Goal: Task Accomplishment & Management: Manage account settings

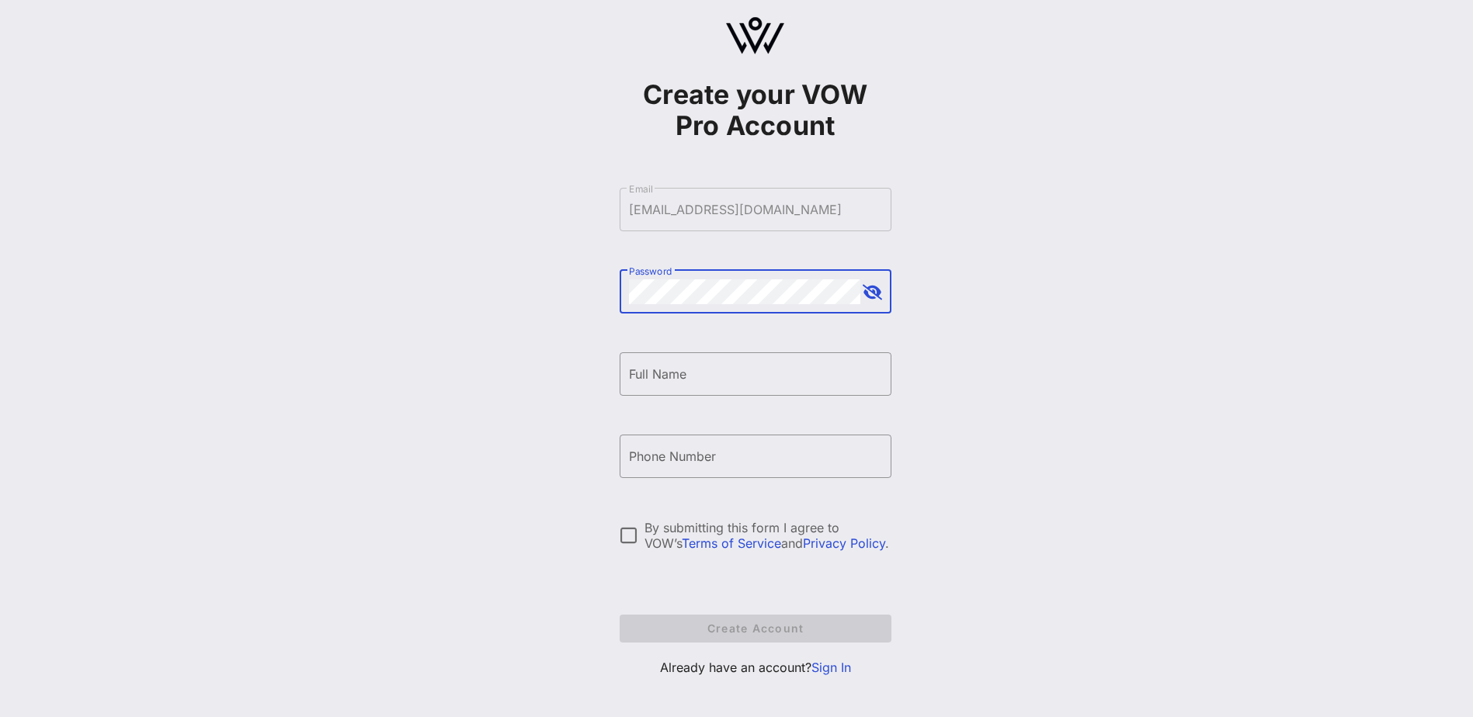
scroll to position [36, 0]
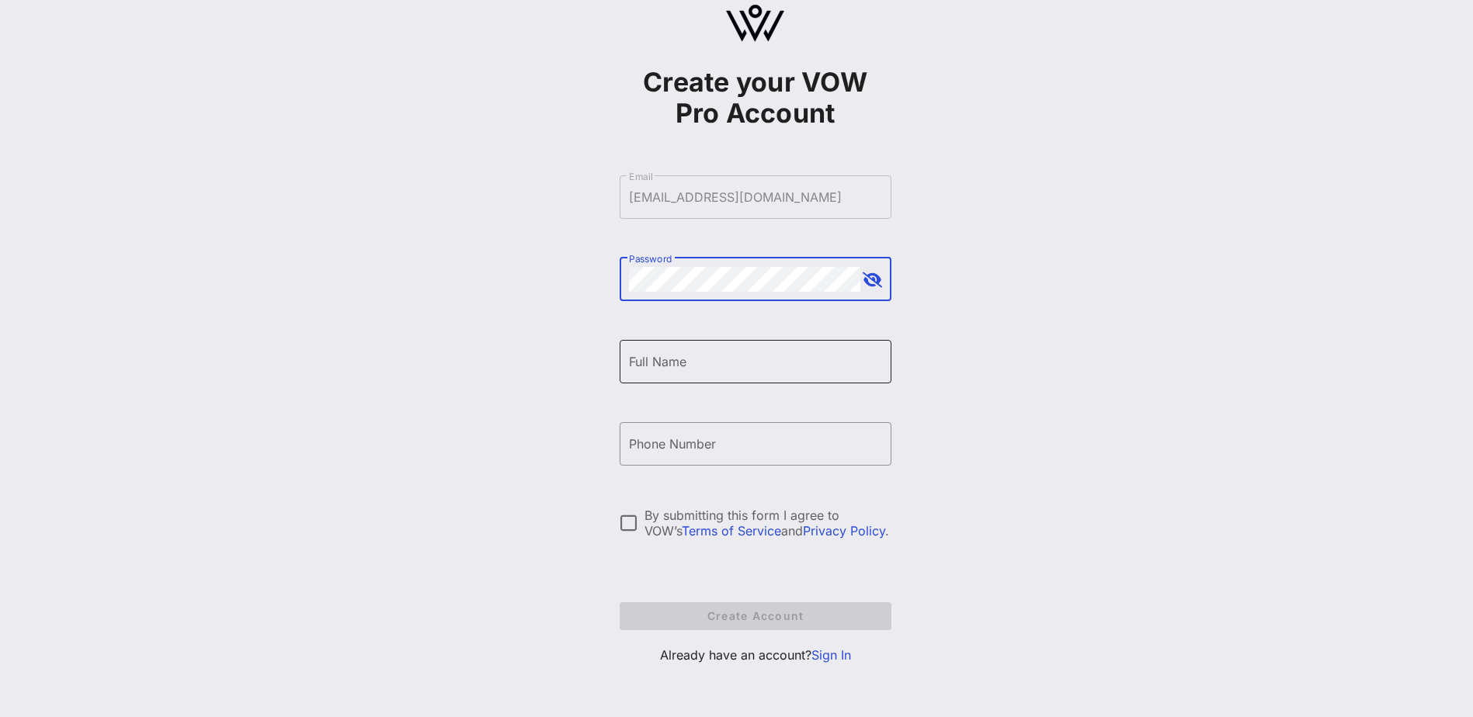
click at [663, 366] on input "Full Name" at bounding box center [755, 361] width 253 height 25
type input "[PERSON_NAME]"
click at [721, 432] on div "Phone Number" at bounding box center [755, 443] width 253 height 43
click at [720, 441] on input "Phone Number" at bounding box center [755, 444] width 253 height 25
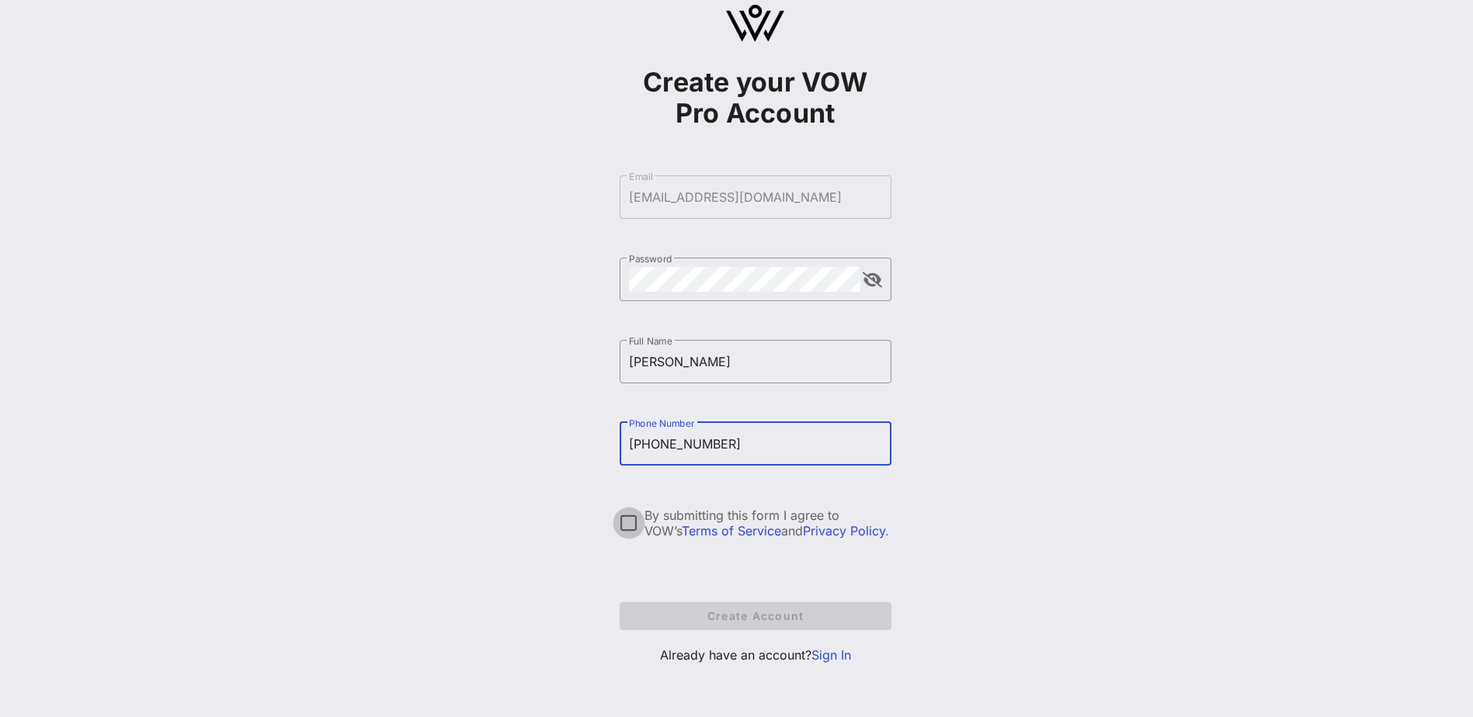
type input "[PHONE_NUMBER]"
click at [628, 522] on div at bounding box center [629, 523] width 26 height 26
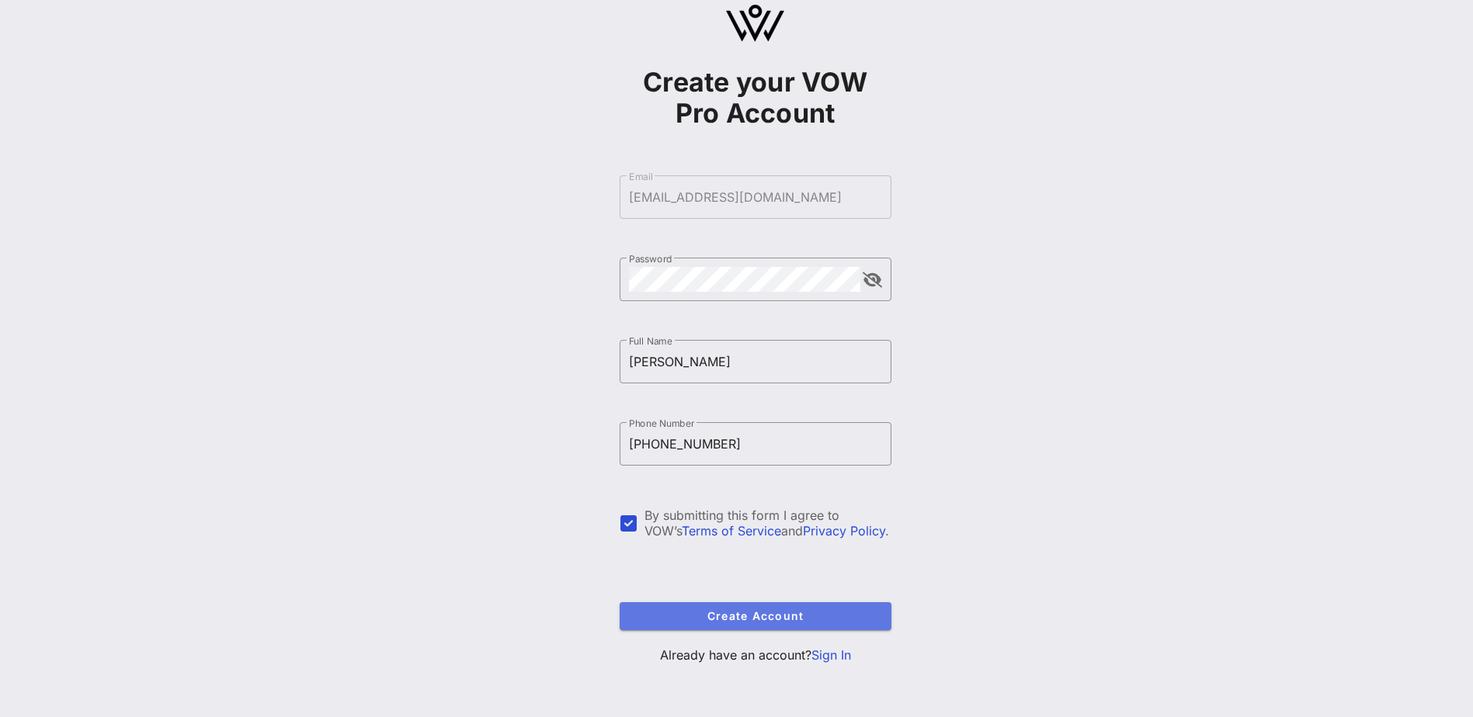
click at [701, 615] on span "Create Account" at bounding box center [755, 615] width 247 height 13
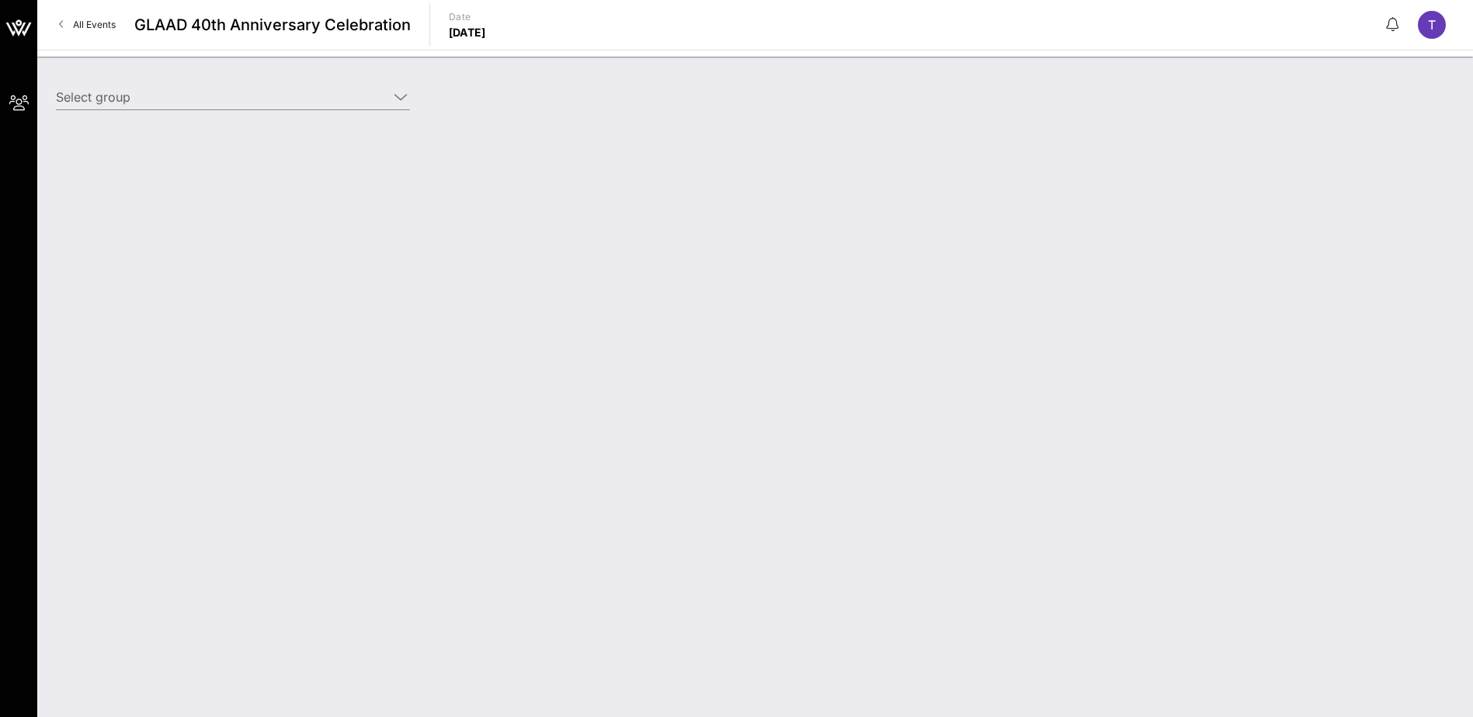
type input "Proskauer (Proskauer) [[PERSON_NAME], [EMAIL_ADDRESS][DOMAIN_NAME]]"
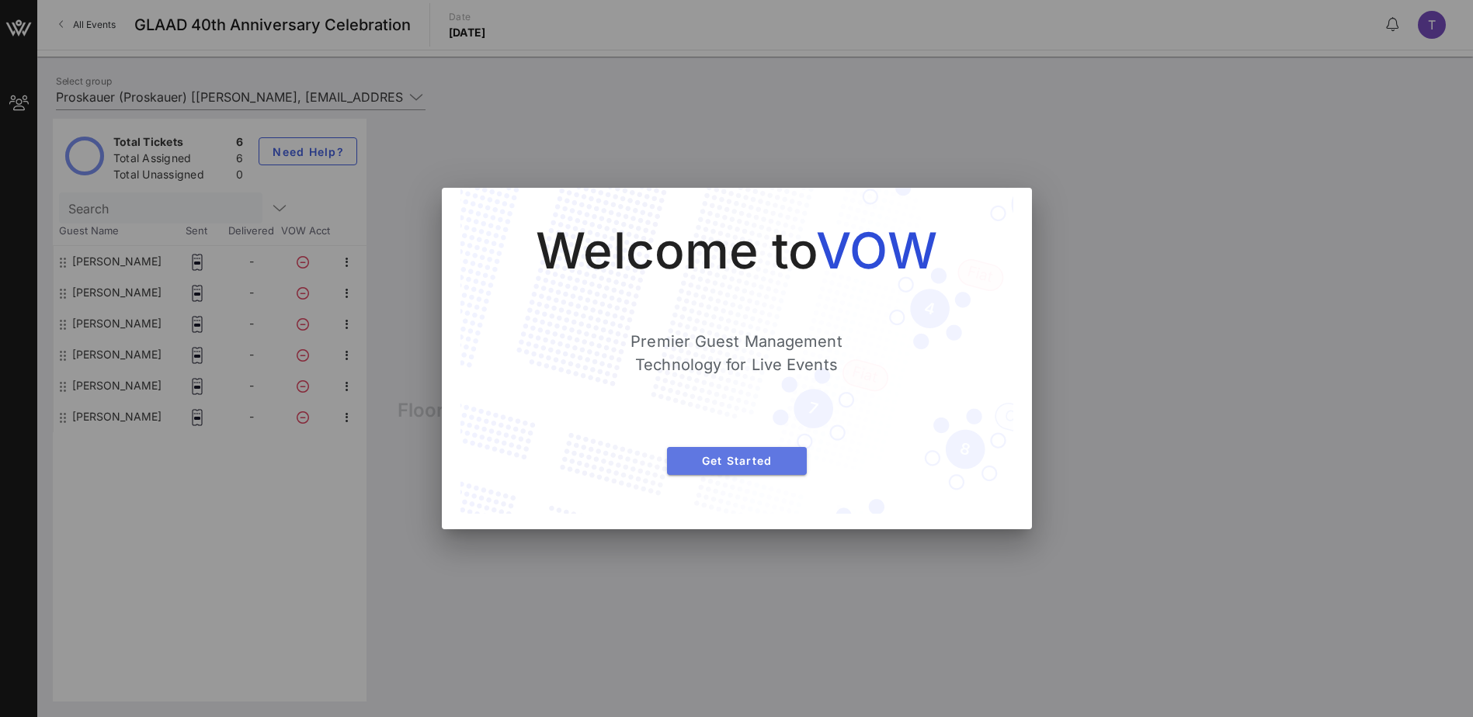
click at [752, 451] on button "Get Started" at bounding box center [737, 461] width 140 height 28
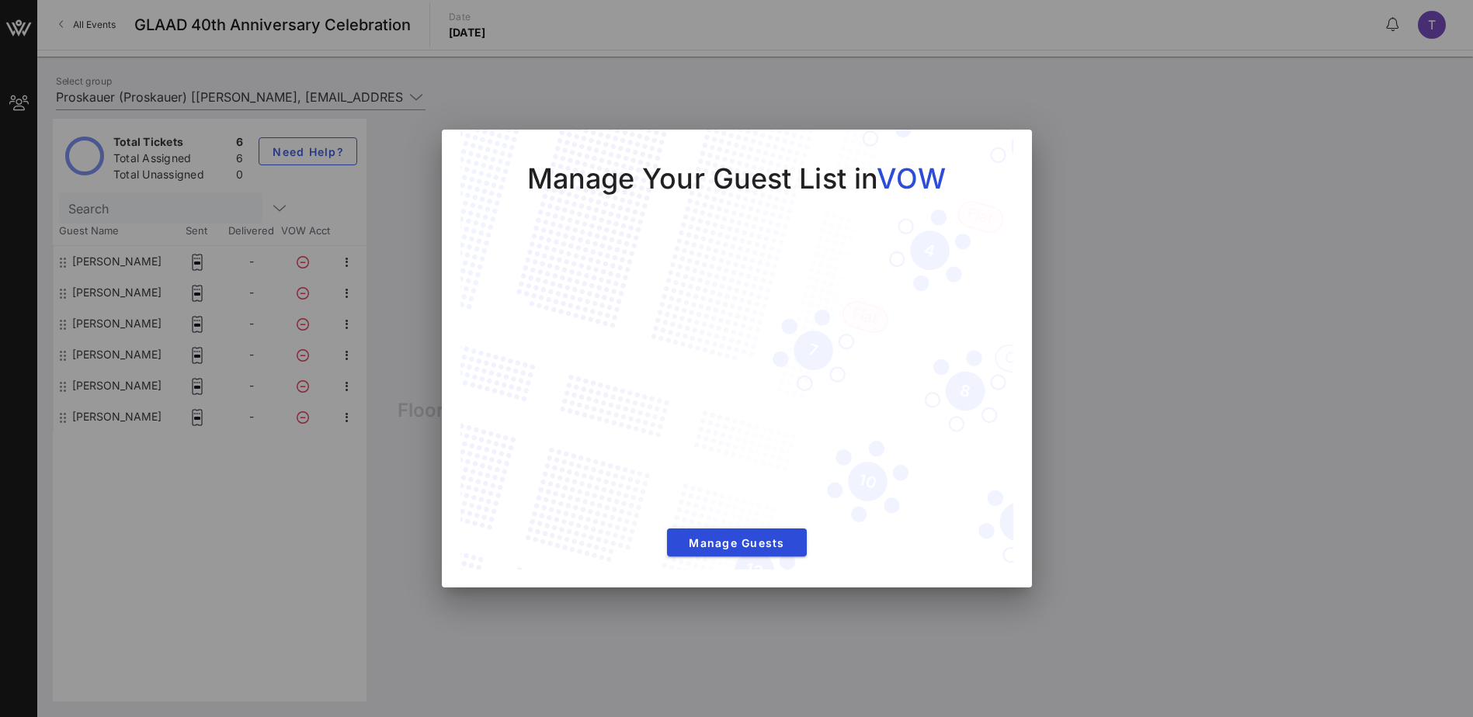
click at [755, 566] on div "Manage Your Guest List in VOW Manage Guests" at bounding box center [736, 351] width 553 height 443
click at [755, 548] on span "Manage Guests" at bounding box center [736, 542] width 115 height 13
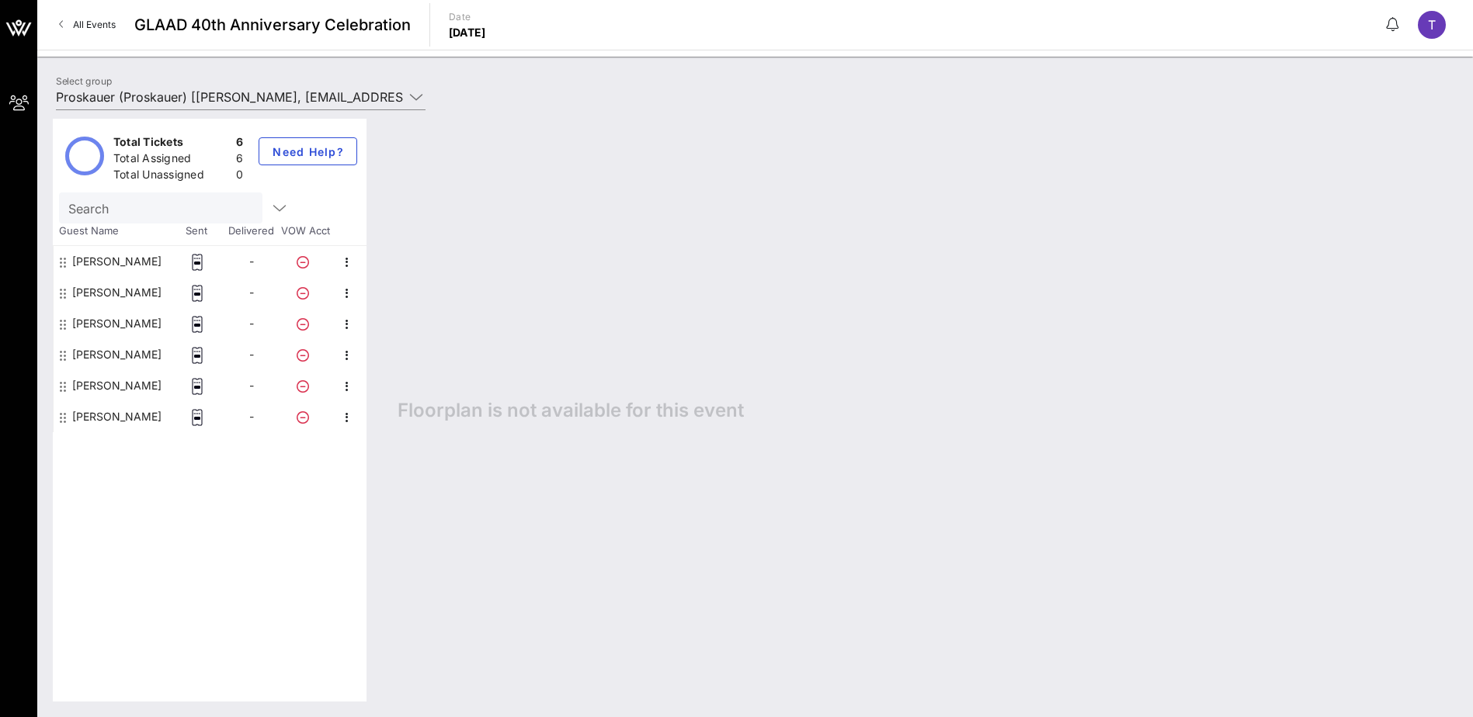
click at [176, 267] on div at bounding box center [197, 261] width 54 height 31
click at [196, 266] on icon at bounding box center [197, 262] width 16 height 17
click at [348, 265] on icon "button" at bounding box center [347, 262] width 19 height 19
click at [424, 300] on div "Link To Ticket" at bounding box center [402, 298] width 65 height 12
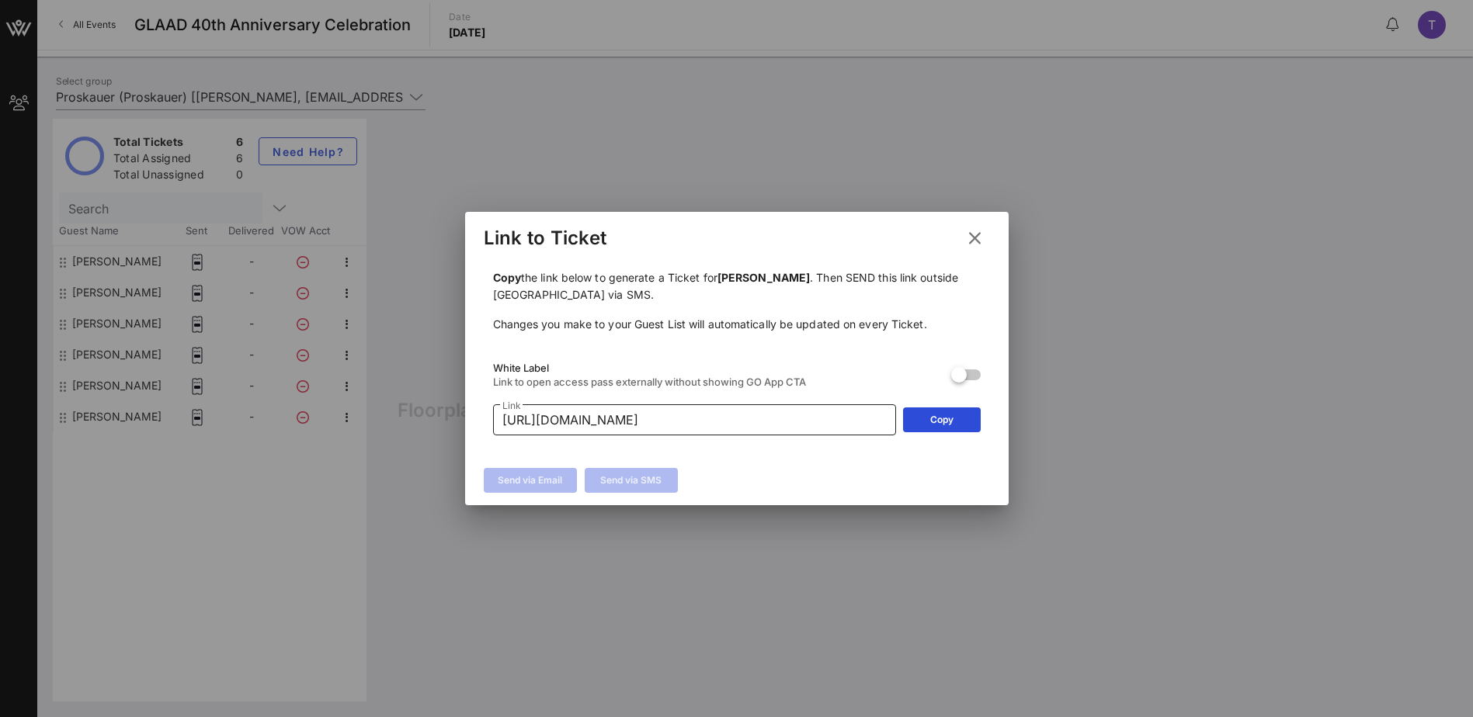
click at [775, 424] on input "[URL][DOMAIN_NAME]" at bounding box center [694, 420] width 384 height 25
click at [922, 421] on button "Copy" at bounding box center [942, 420] width 78 height 25
click at [760, 473] on div "Send via Email Send via SMS" at bounding box center [736, 482] width 543 height 45
click at [86, 264] on div at bounding box center [736, 358] width 1473 height 717
click at [965, 240] on icon at bounding box center [974, 238] width 28 height 28
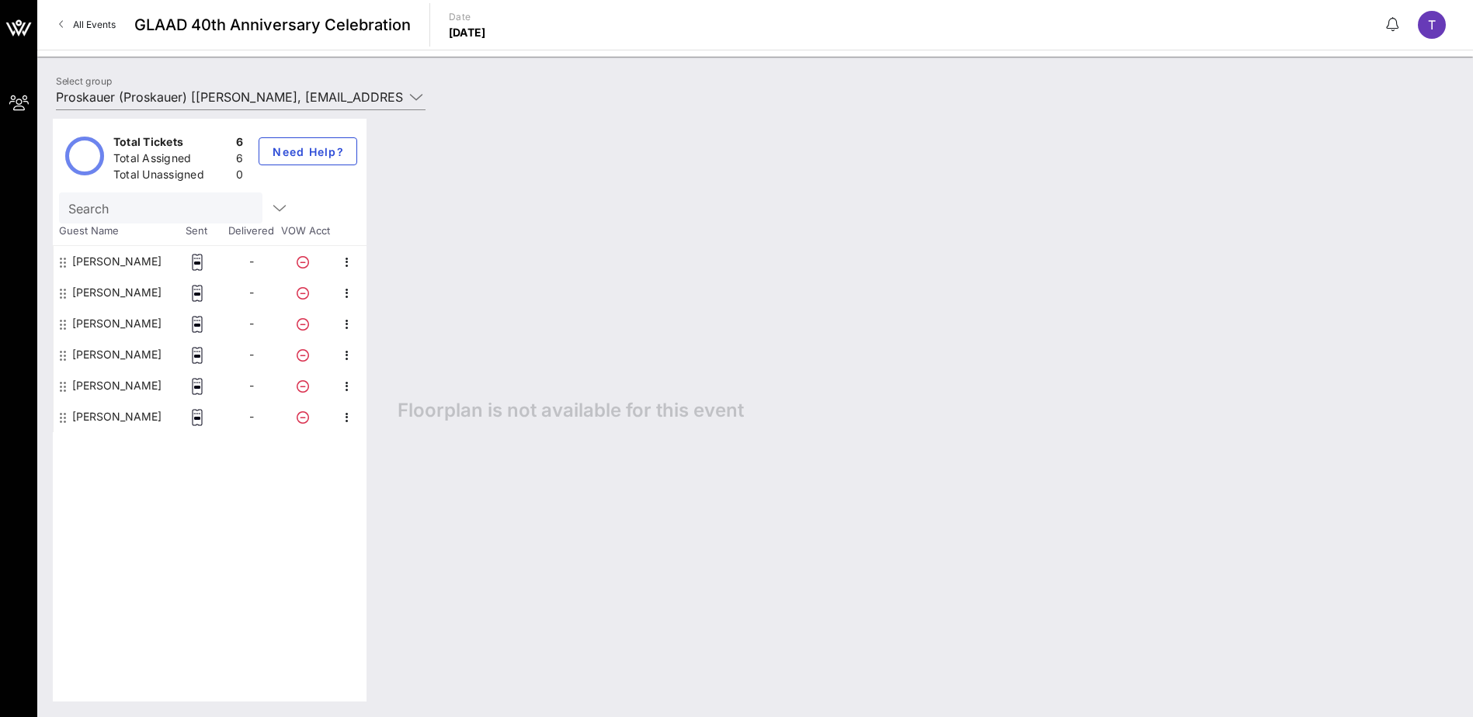
click at [113, 269] on div "[PERSON_NAME]" at bounding box center [116, 261] width 89 height 31
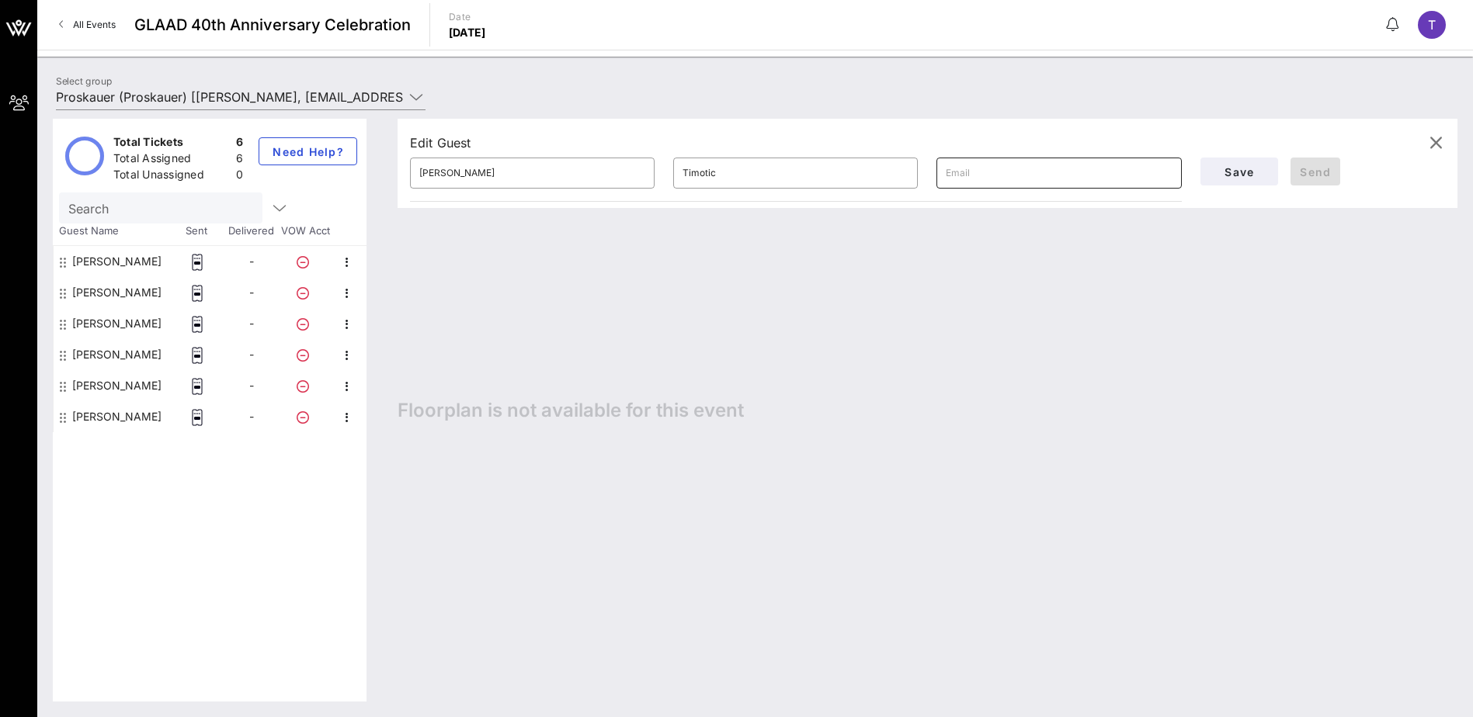
click at [1033, 180] on input "text" at bounding box center [1059, 173] width 226 height 25
click at [114, 293] on div "[PERSON_NAME]" at bounding box center [116, 292] width 89 height 31
type input "Mark"
type input "Bunbury"
click at [114, 330] on div "[PERSON_NAME]" at bounding box center [116, 323] width 89 height 31
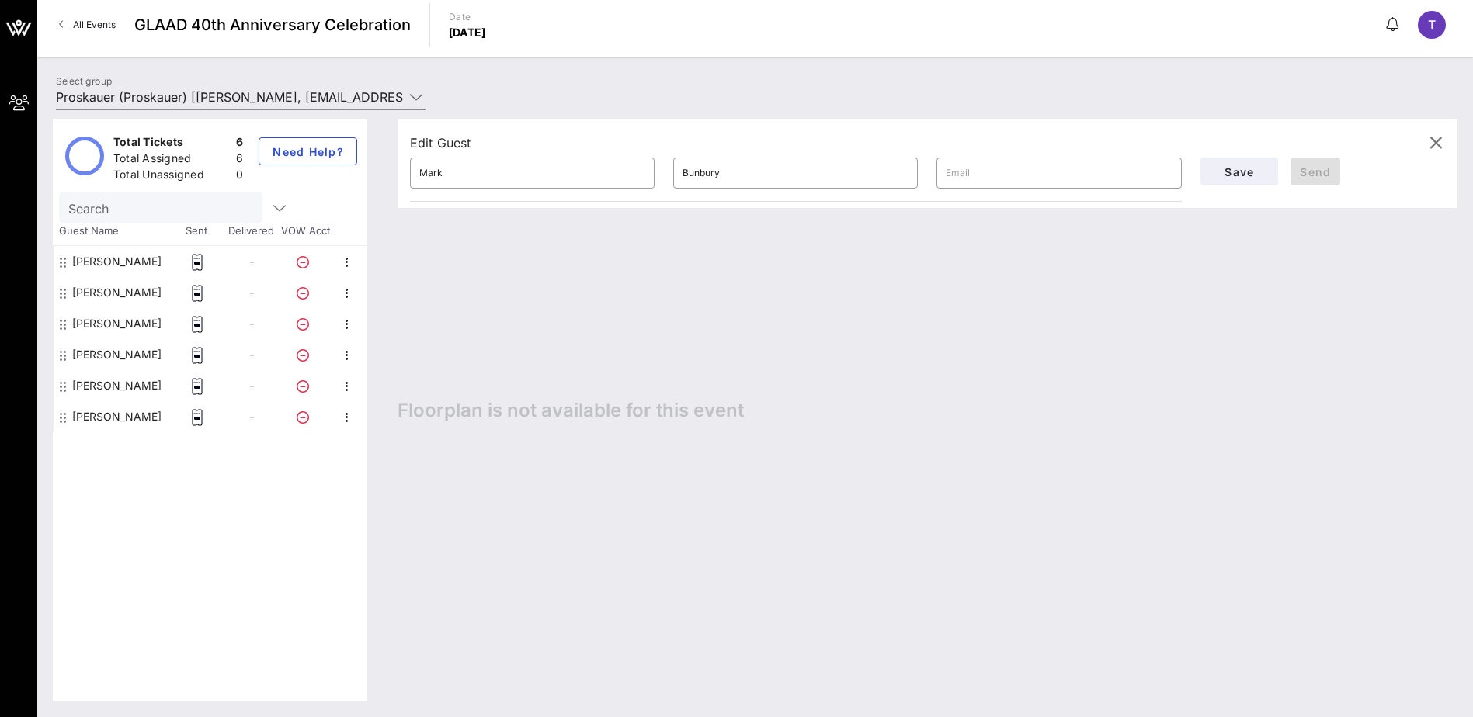
type input "[PERSON_NAME]"
type input "Sherwin"
click at [120, 362] on div "[PERSON_NAME]" at bounding box center [116, 354] width 89 height 31
type input "[PERSON_NAME]"
type input "Shmalo"
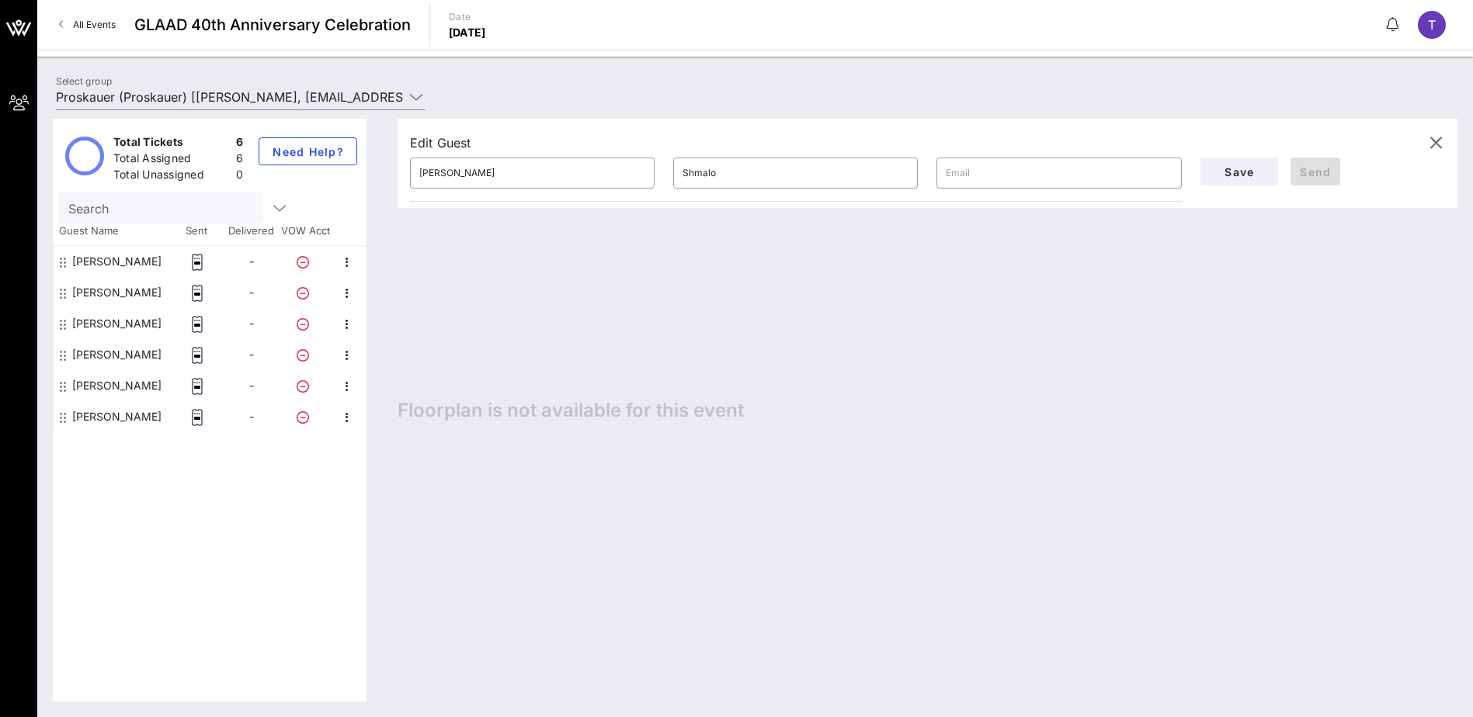
click at [123, 391] on div "[PERSON_NAME]" at bounding box center [116, 385] width 89 height 31
type input "[PERSON_NAME]"
click at [196, 262] on rect at bounding box center [197, 263] width 5 height 2
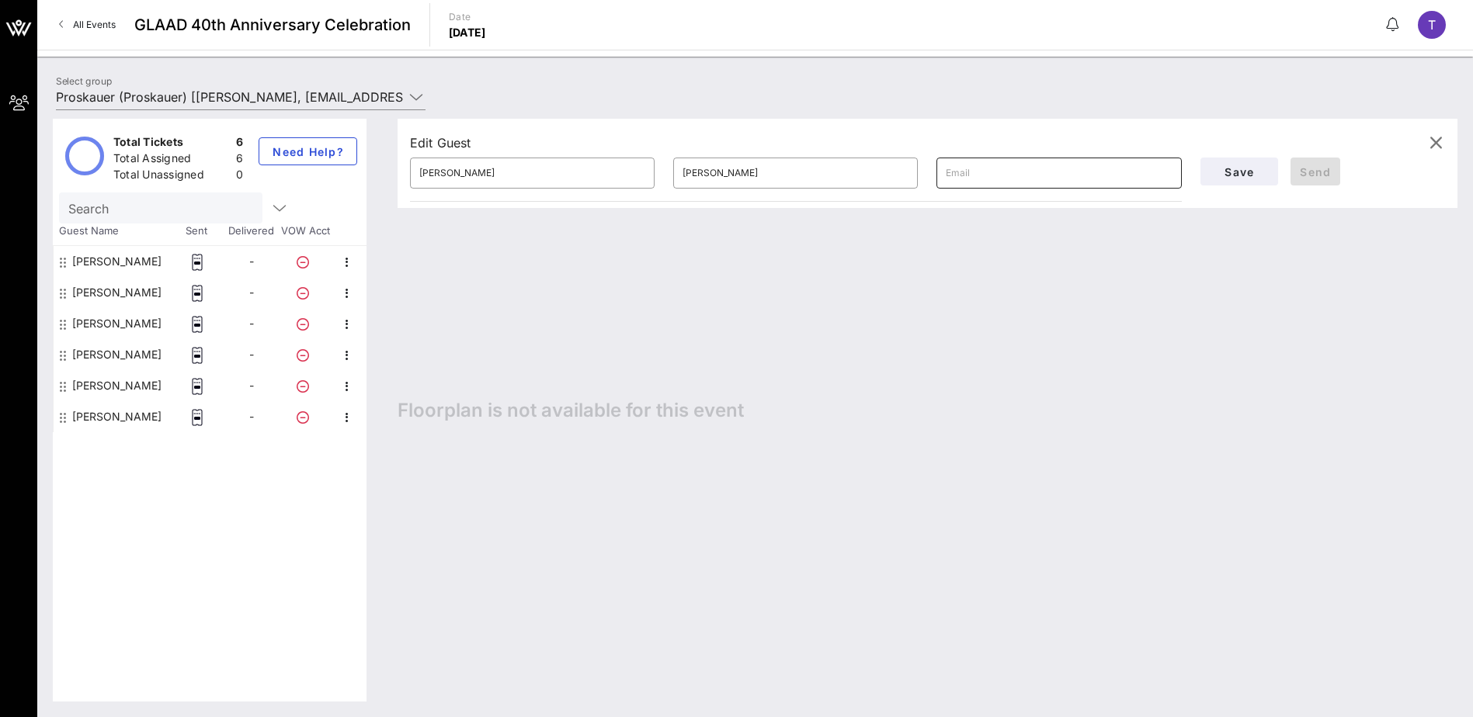
click at [1022, 172] on input "text" at bounding box center [1059, 173] width 226 height 25
click at [137, 388] on div "[PERSON_NAME]" at bounding box center [116, 385] width 89 height 31
click at [1434, 32] on span "T" at bounding box center [1432, 25] width 8 height 16
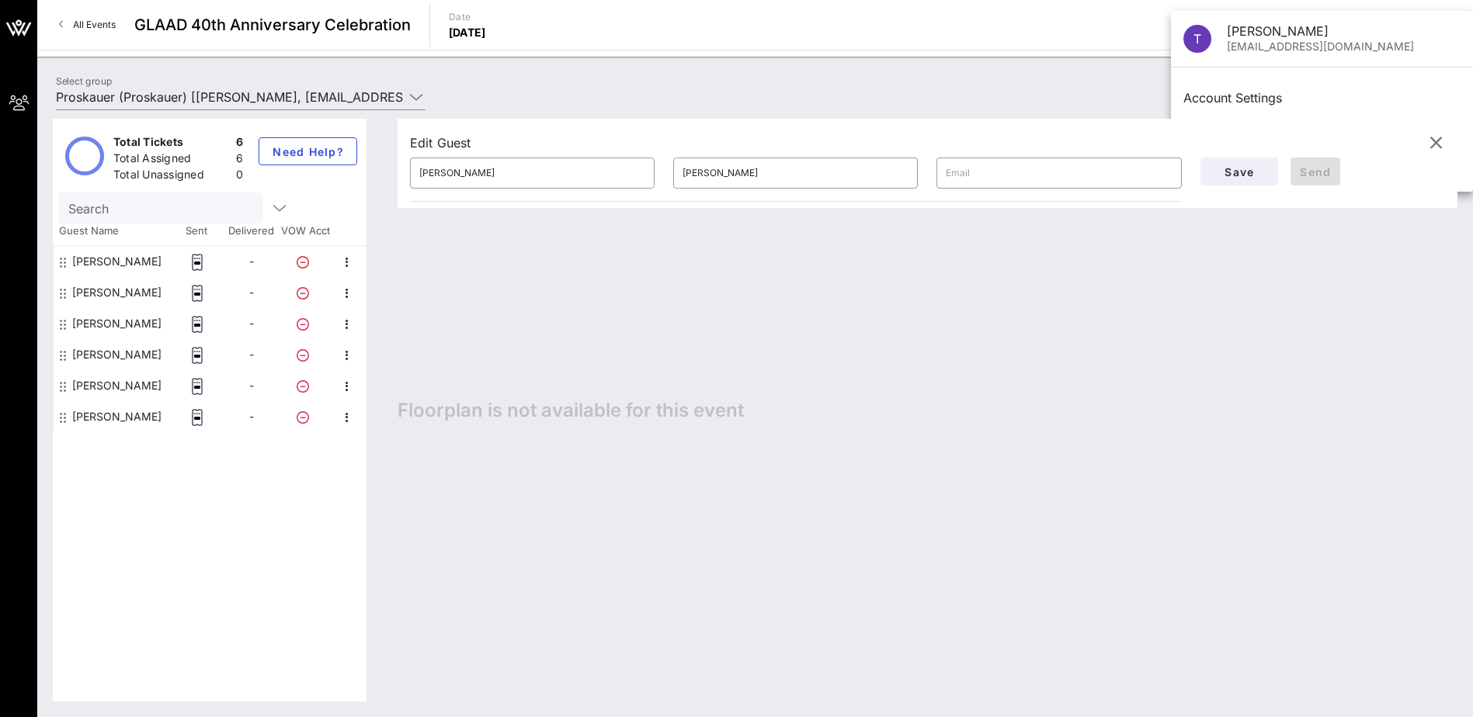
click at [102, 450] on div "Total Tickets 6 Total Assigned 6 Total Unassigned 0 Need Help? Search Guest Nam…" at bounding box center [210, 410] width 314 height 583
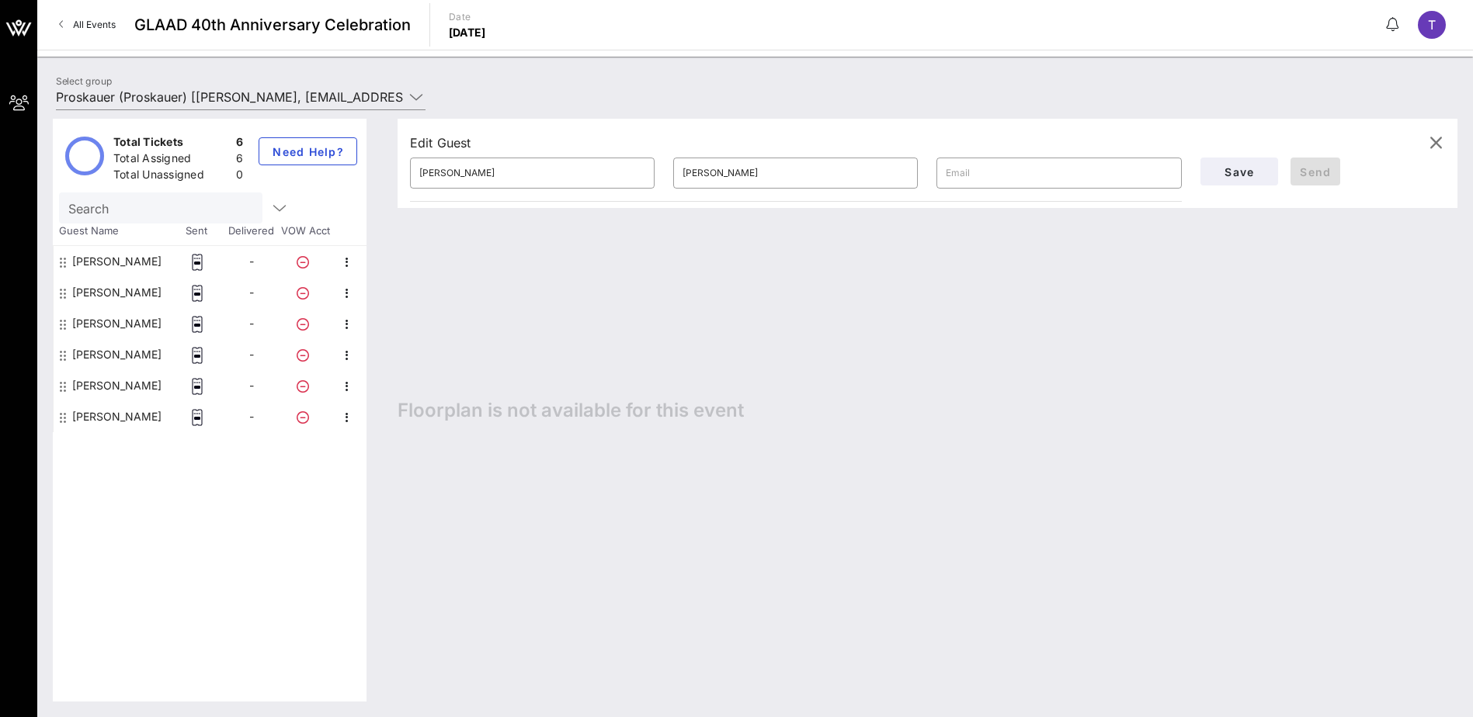
click at [133, 382] on div "[PERSON_NAME]" at bounding box center [116, 385] width 89 height 31
paste input "early arrival at 6:00 p.m. and access to VIP areas throughout the event."
type input "early arrival at 6:00 p.m. and access to VIP areas throughout the event."
click at [945, 167] on div "​ early arrival at 6:00 p.m. and access to VIP areas throughout the event." at bounding box center [1058, 173] width 245 height 31
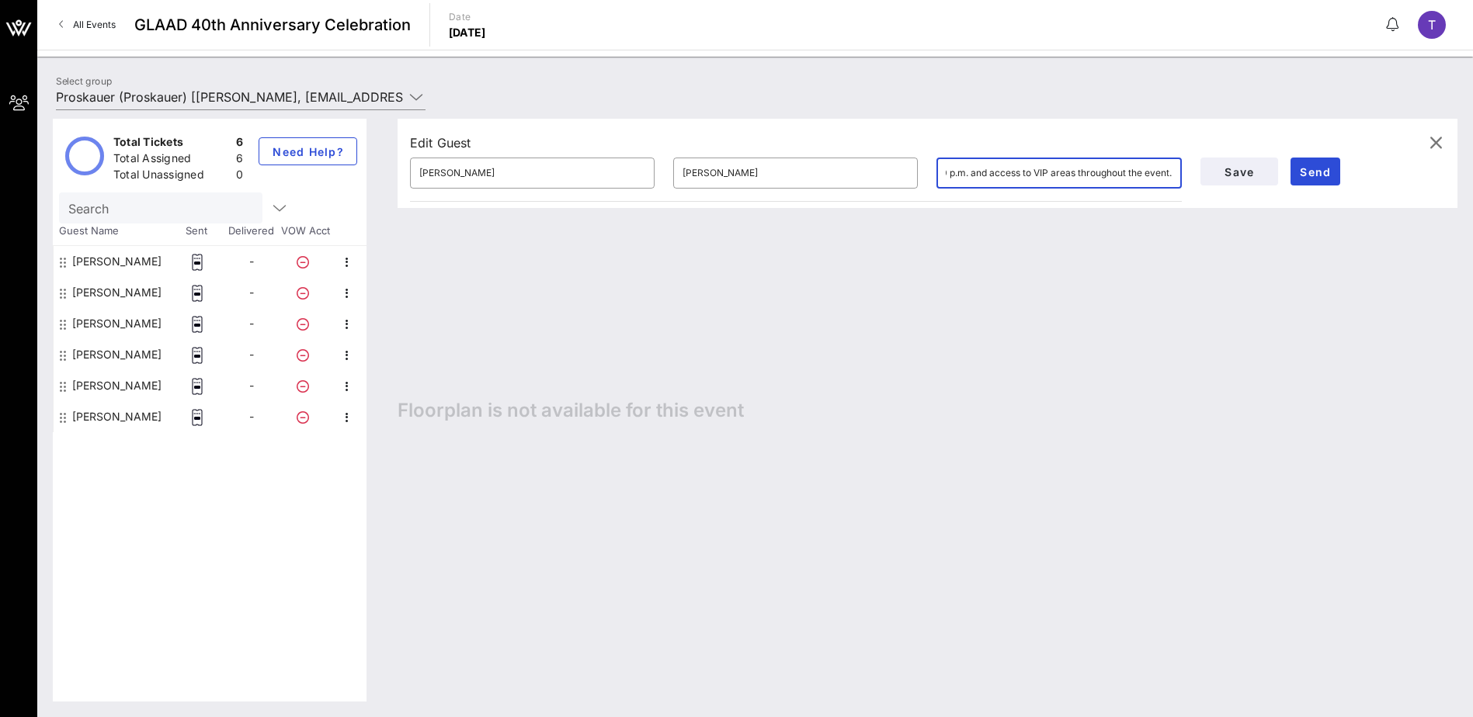
click at [954, 171] on input "early arrival at 6:00 p.m. and access to VIP areas throughout the event." at bounding box center [1059, 173] width 226 height 25
click at [956, 172] on input "early arrival at 6:00 p.m. and access to VIP areas throughout the event." at bounding box center [1059, 173] width 226 height 25
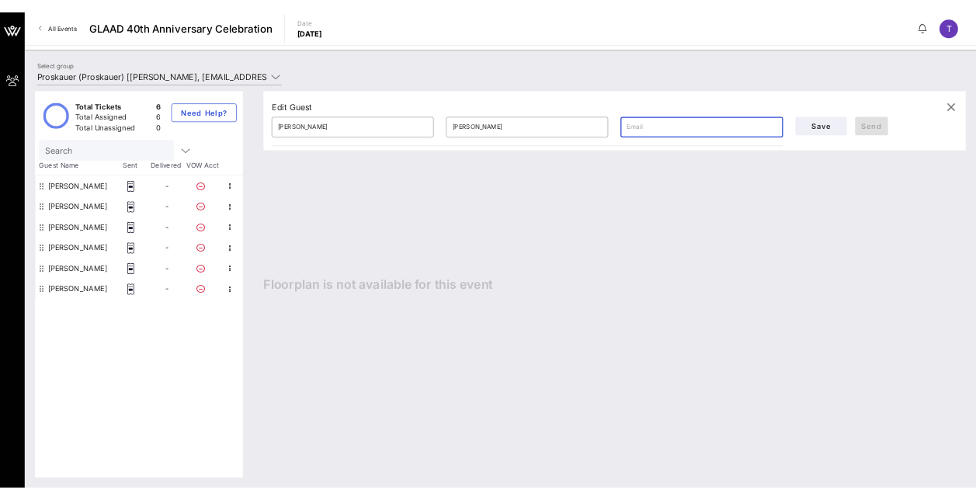
scroll to position [0, 0]
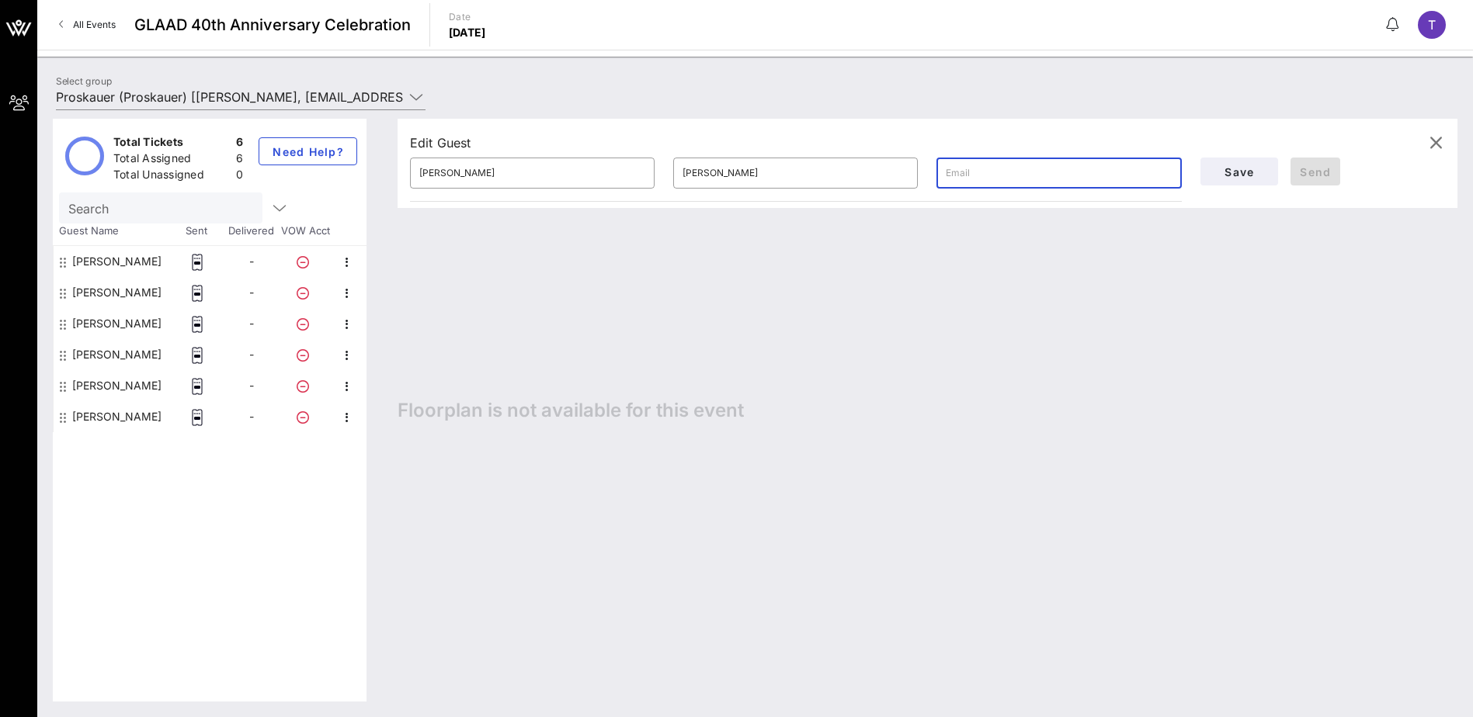
paste input "[EMAIL_ADDRESS][DOMAIN_NAME]"
type input "[EMAIL_ADDRESS][DOMAIN_NAME]"
click at [1307, 178] on span "Send" at bounding box center [1315, 171] width 37 height 13
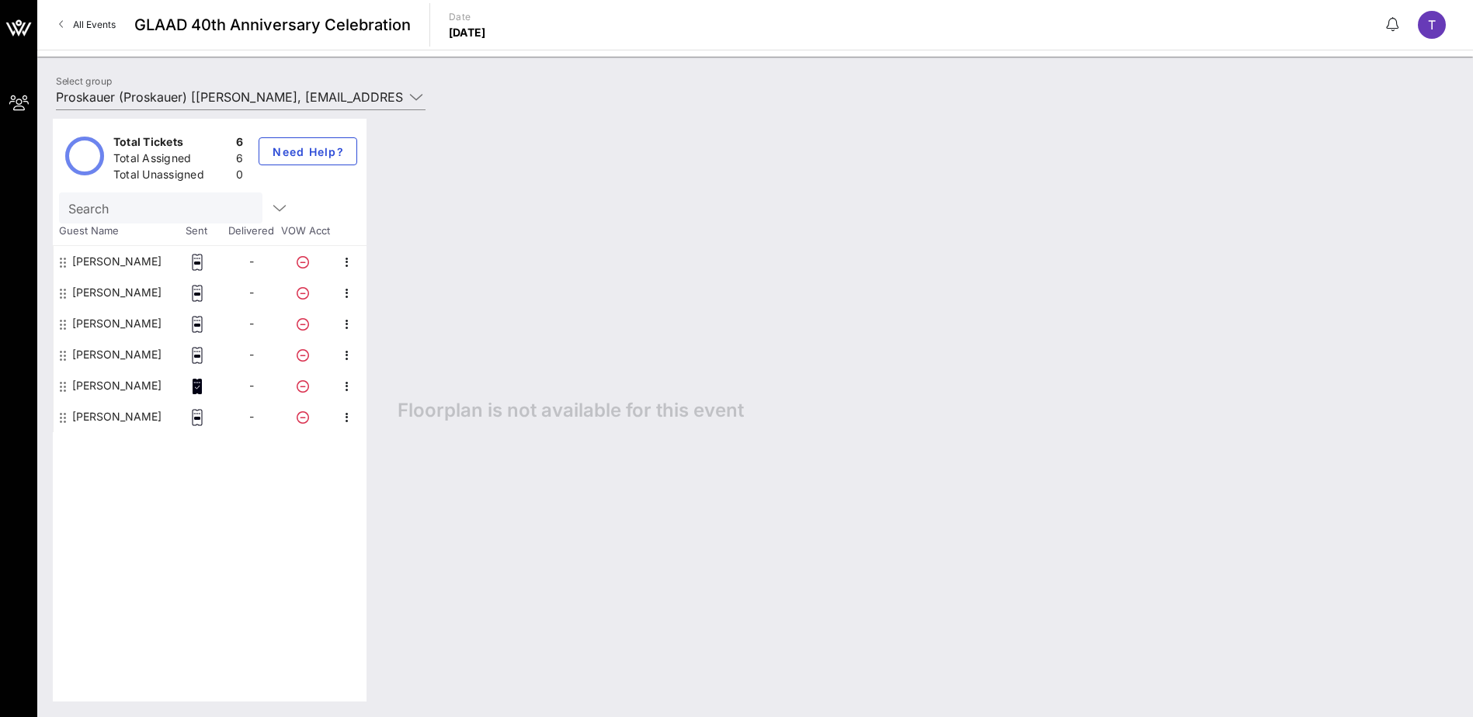
click at [152, 359] on div "[PERSON_NAME]" at bounding box center [112, 354] width 116 height 31
click at [148, 355] on div "[PERSON_NAME]" at bounding box center [116, 354] width 89 height 31
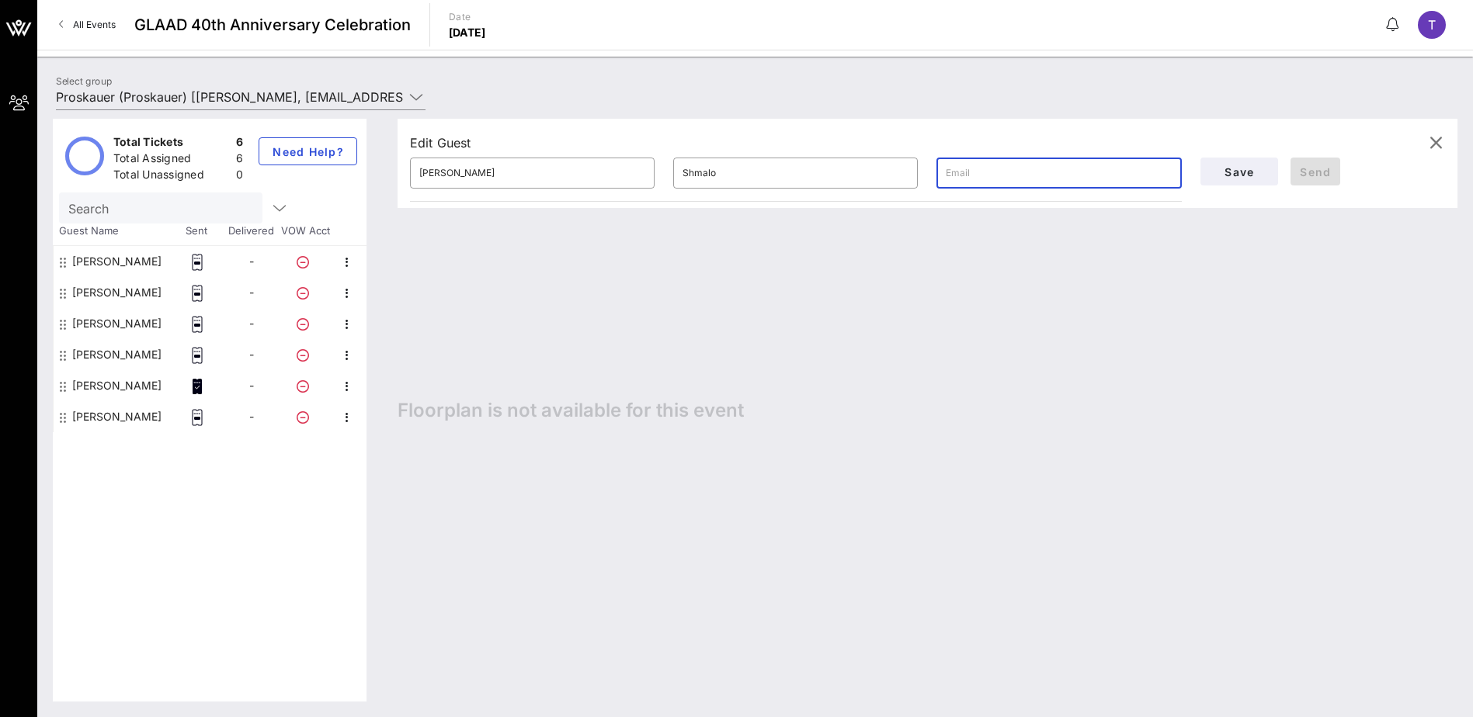
paste input "[EMAIL_ADDRESS][DOMAIN_NAME]"
type input "[EMAIL_ADDRESS][DOMAIN_NAME]"
click at [1320, 172] on span "Send" at bounding box center [1315, 171] width 37 height 13
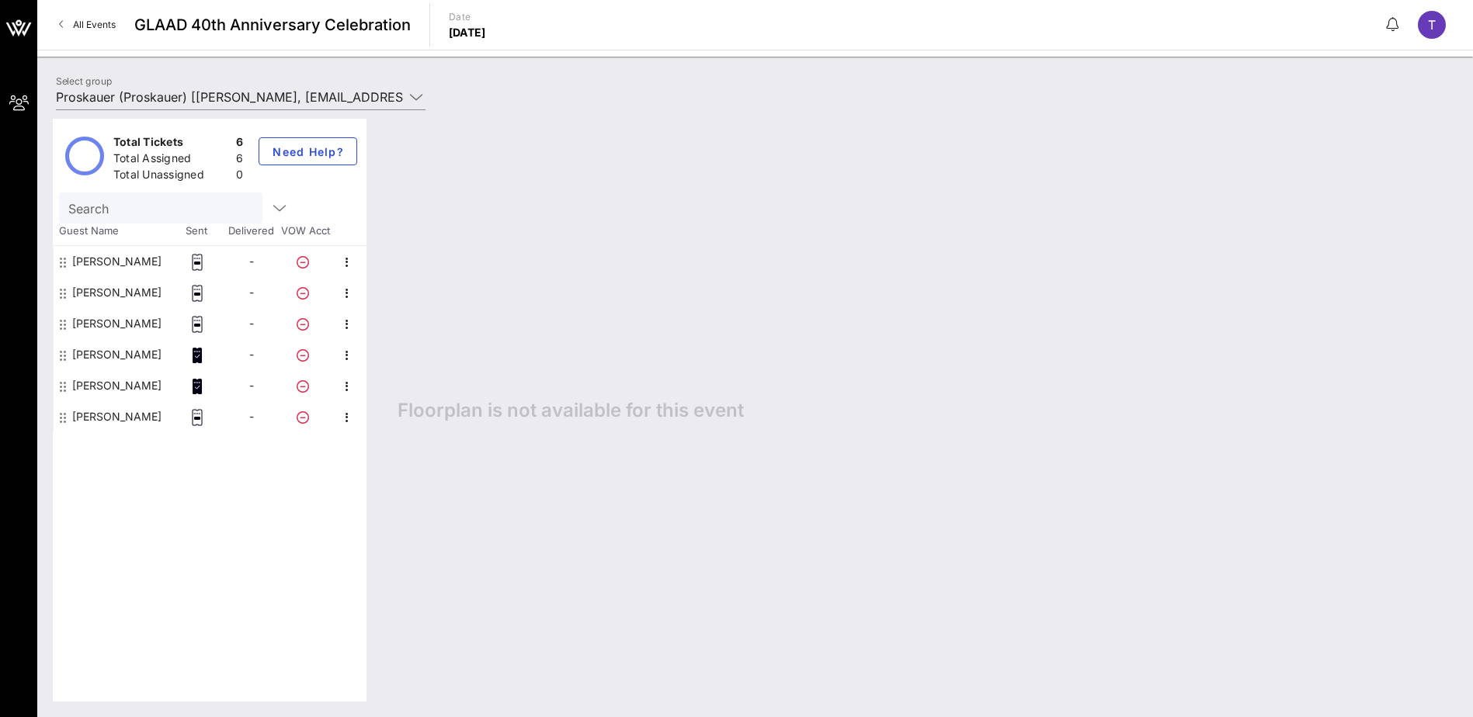
click at [227, 293] on div "-" at bounding box center [251, 292] width 54 height 31
click at [166, 291] on div "[PERSON_NAME]" at bounding box center [112, 292] width 116 height 31
click at [113, 294] on div "[PERSON_NAME]" at bounding box center [116, 292] width 89 height 31
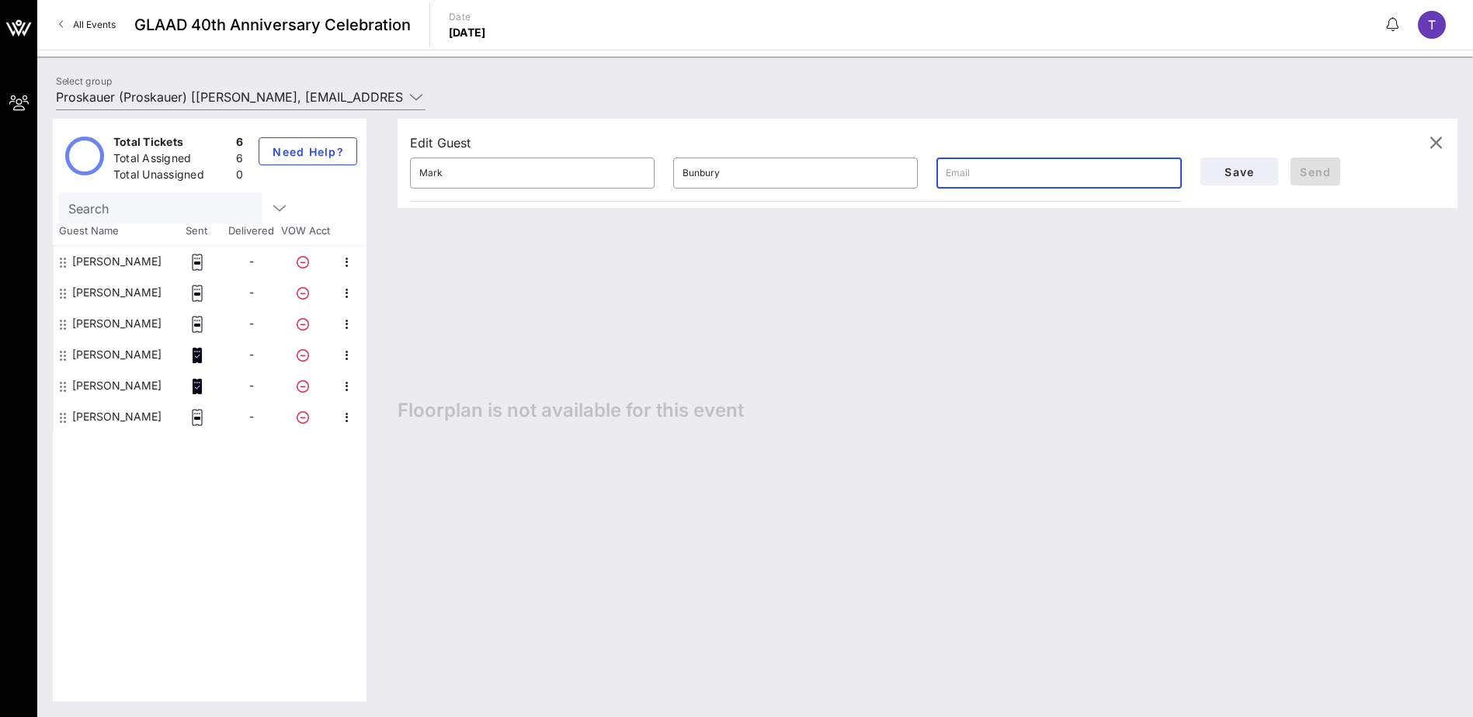
paste input "[EMAIL_ADDRESS][DOMAIN_NAME]"
type input "[EMAIL_ADDRESS][DOMAIN_NAME]"
click at [1328, 172] on span "Send" at bounding box center [1315, 171] width 37 height 13
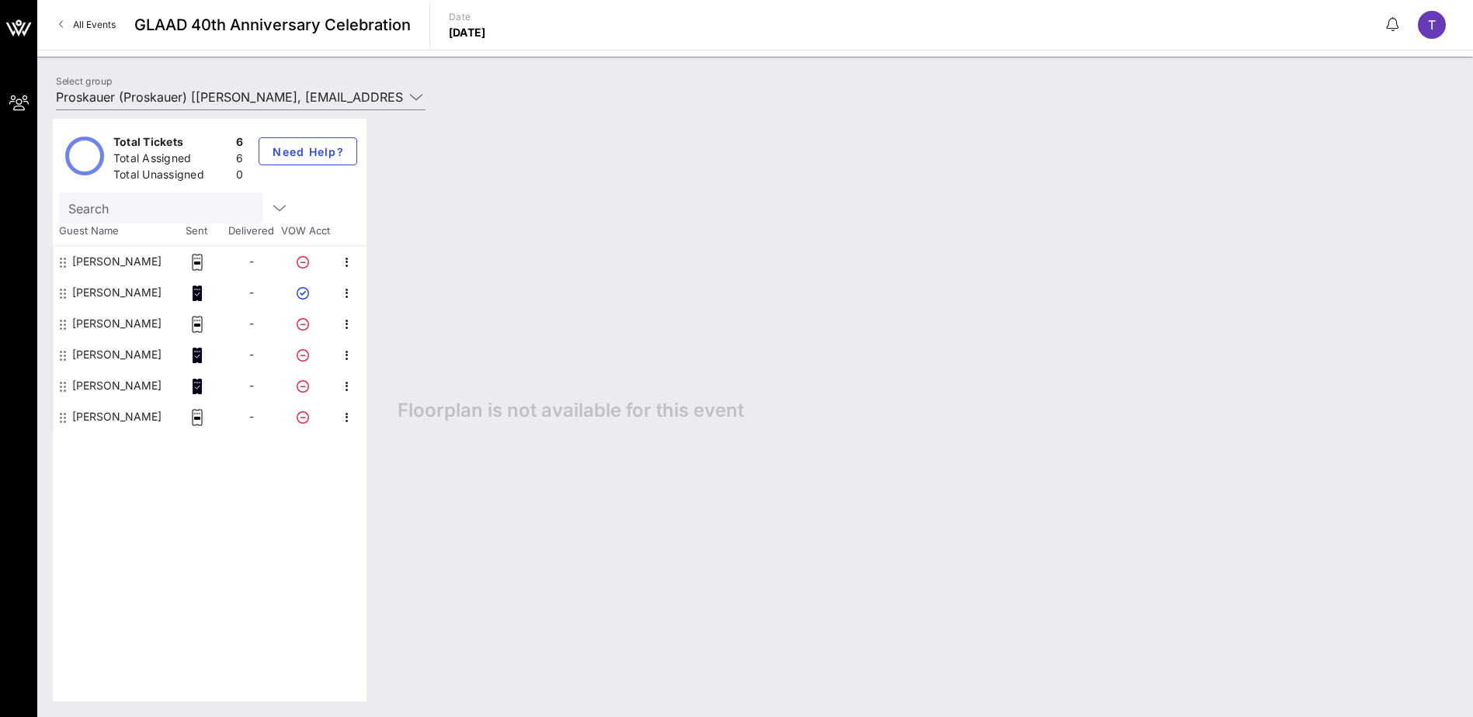
click at [135, 325] on div "[PERSON_NAME]" at bounding box center [116, 323] width 89 height 31
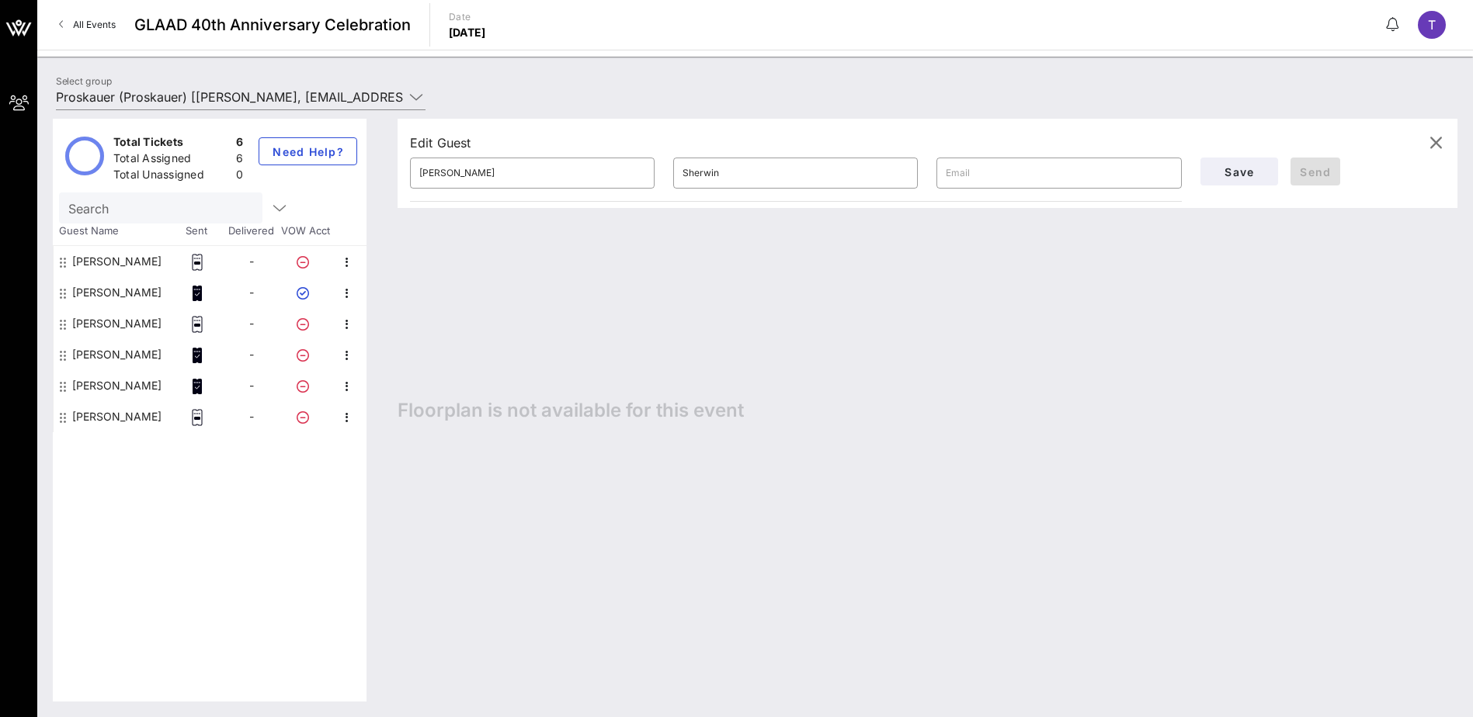
click at [140, 325] on div "[PERSON_NAME]" at bounding box center [116, 323] width 89 height 31
paste input "mailto:[EMAIL_ADDRESS][DOMAIN_NAME]"
click at [975, 167] on input "mailto:[EMAIL_ADDRESS][DOMAIN_NAME]" at bounding box center [1059, 173] width 226 height 25
type input "[EMAIL_ADDRESS][DOMAIN_NAME]"
click at [814, 168] on input "Sherwin:" at bounding box center [795, 173] width 226 height 25
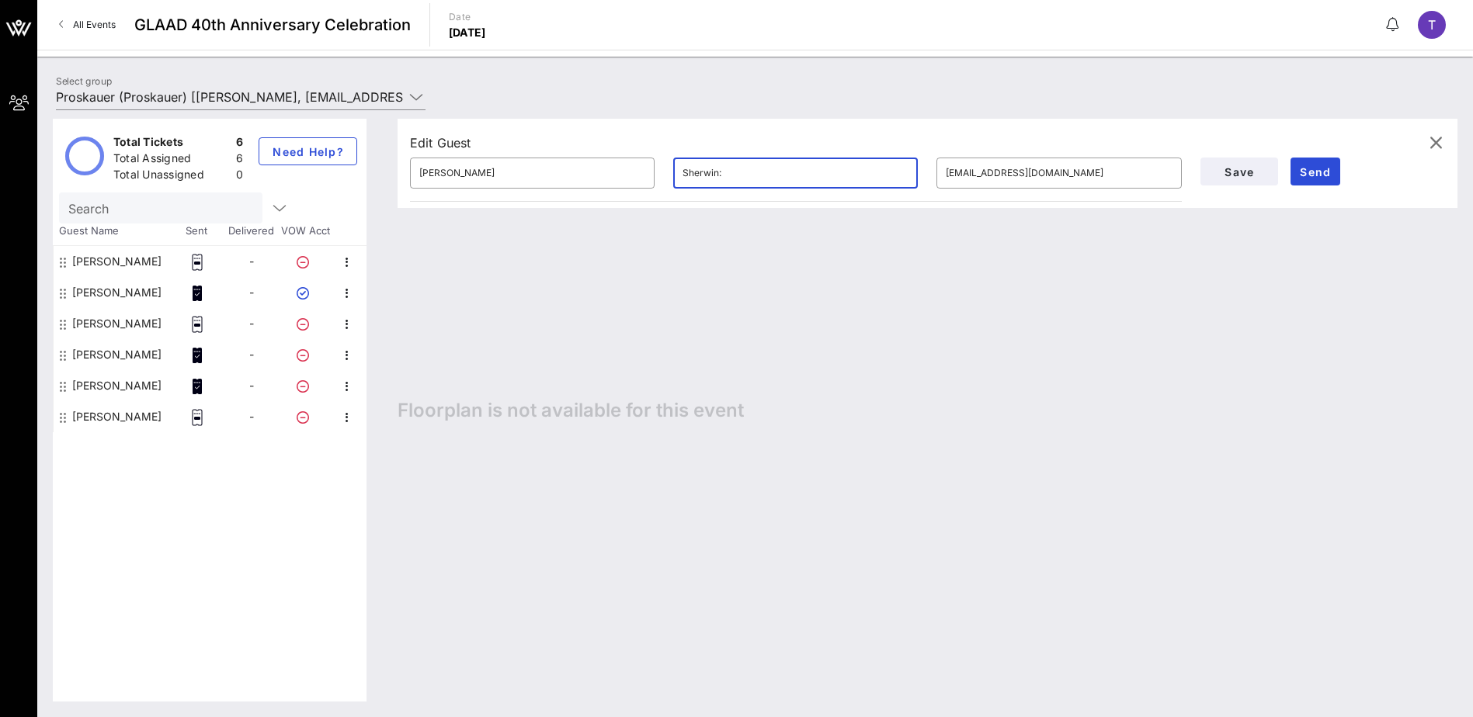
type input "Sherwin"
click at [973, 170] on input "[EMAIL_ADDRESS][DOMAIN_NAME]" at bounding box center [1059, 173] width 226 height 25
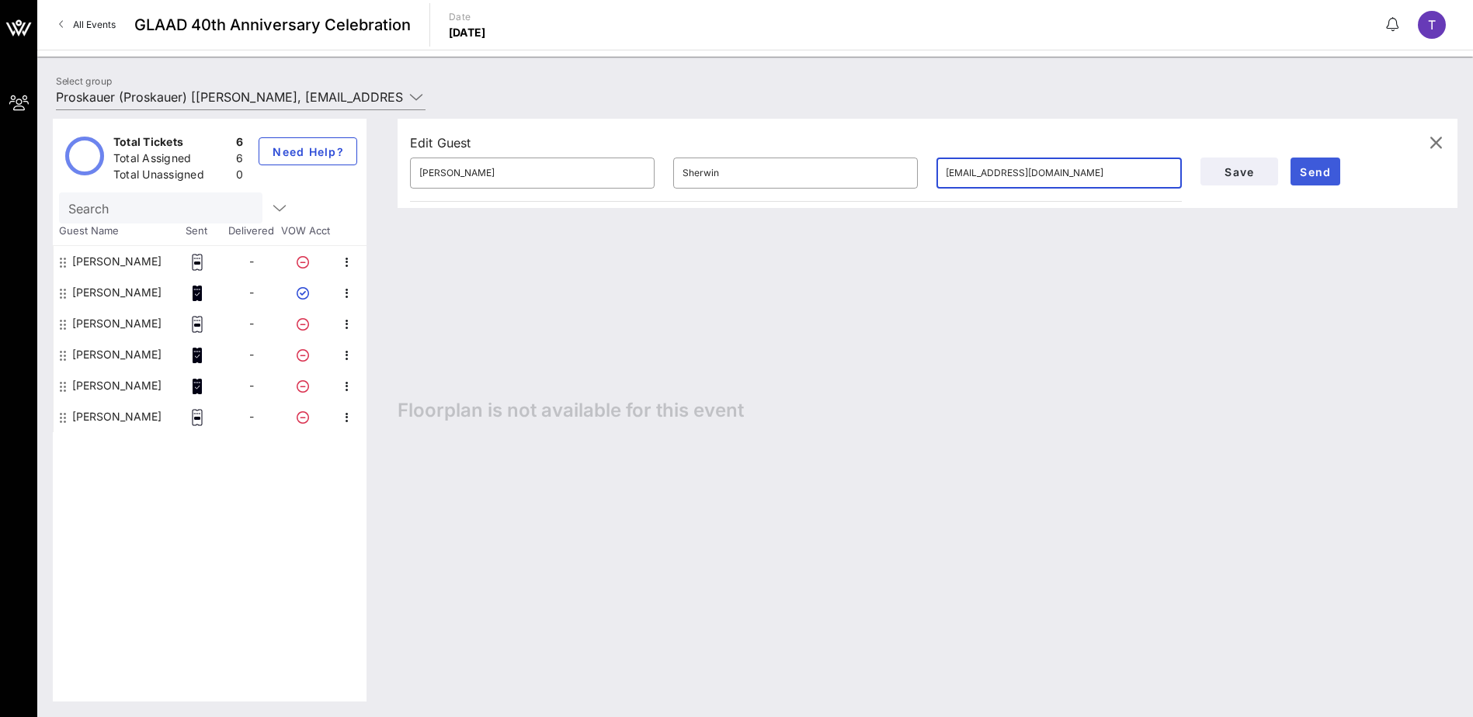
type input "[EMAIL_ADDRESS][DOMAIN_NAME]"
click at [1305, 169] on span "Send" at bounding box center [1315, 171] width 37 height 13
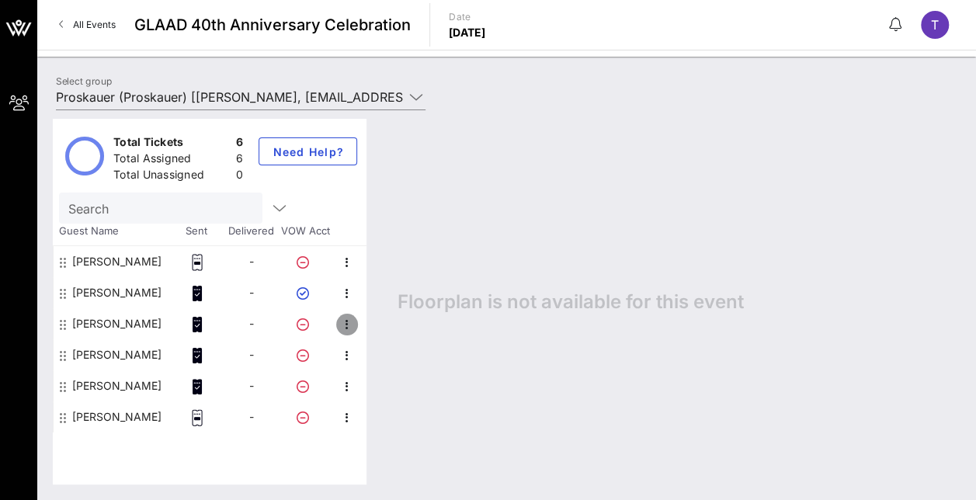
click at [346, 329] on icon "button" at bounding box center [347, 324] width 19 height 19
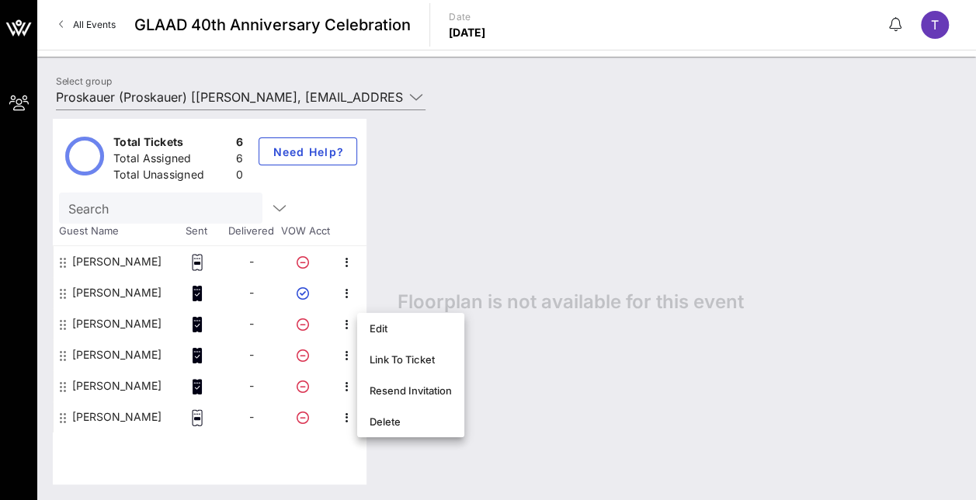
click at [474, 214] on div "Floorplan is not available for this event" at bounding box center [671, 302] width 578 height 366
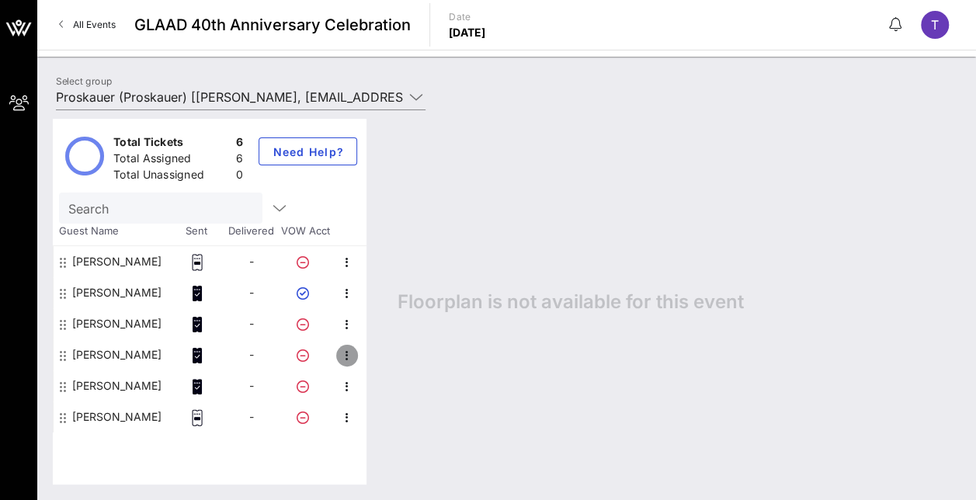
click at [347, 358] on icon "button" at bounding box center [347, 355] width 19 height 19
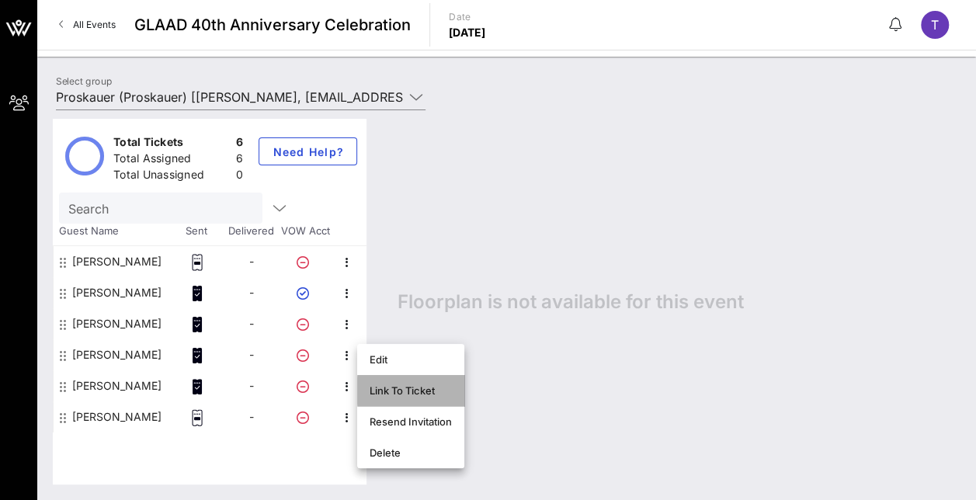
click at [402, 399] on div "Link To Ticket" at bounding box center [411, 390] width 82 height 25
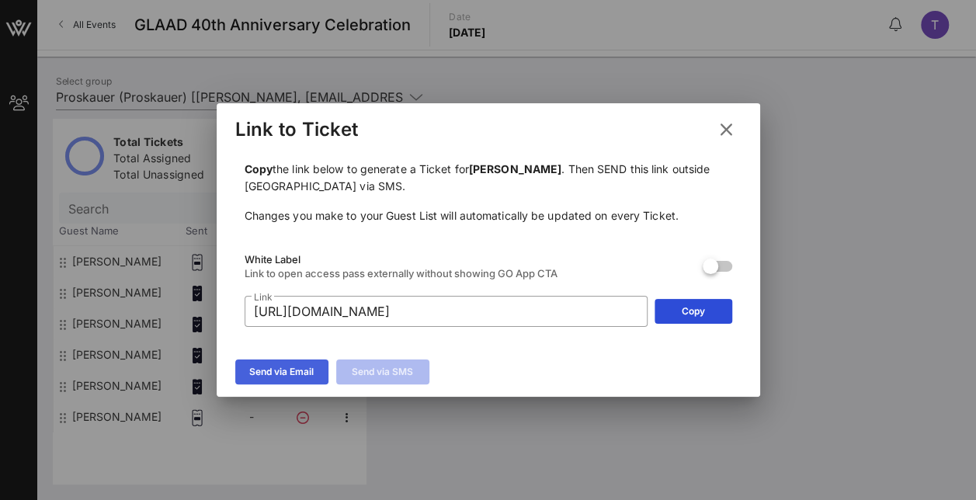
click at [273, 366] on div "Send via Email" at bounding box center [281, 372] width 64 height 16
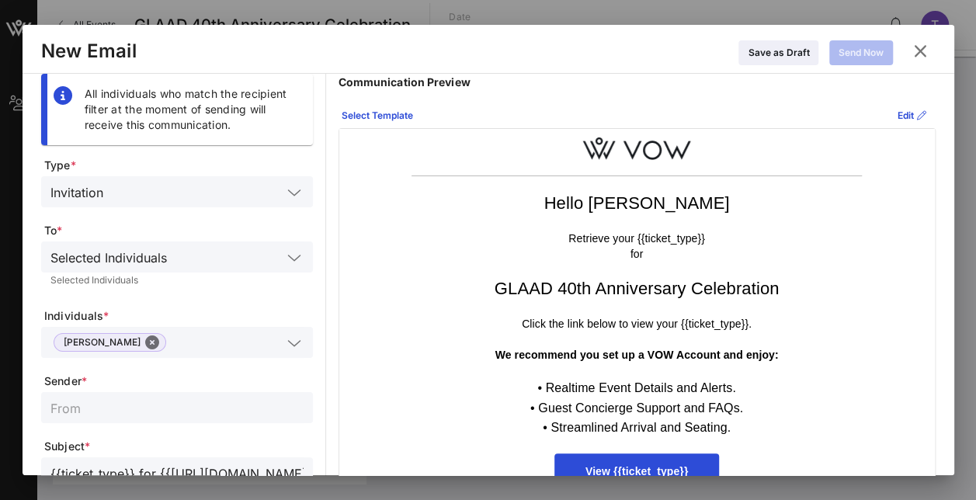
click at [283, 248] on div at bounding box center [293, 257] width 22 height 19
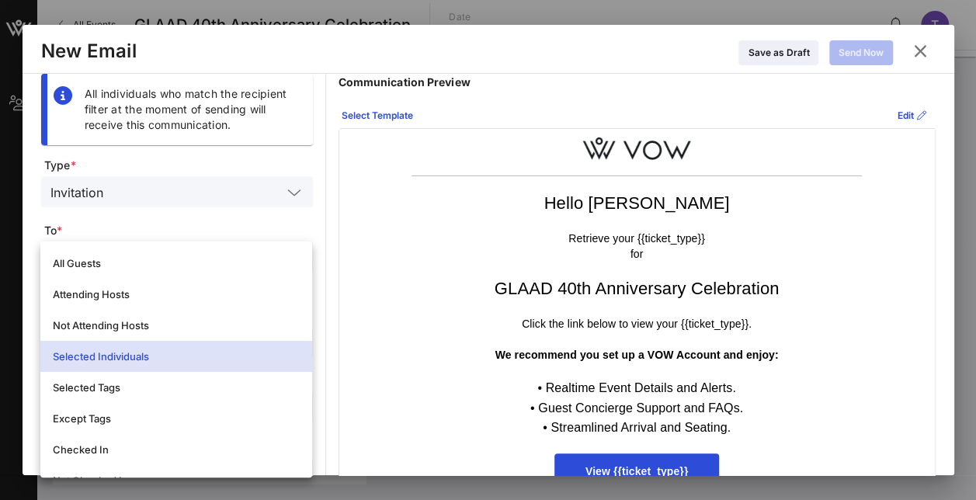
click at [448, 304] on td "GLAAD 40th Anniversary Celebration" at bounding box center [637, 289] width 466 height 40
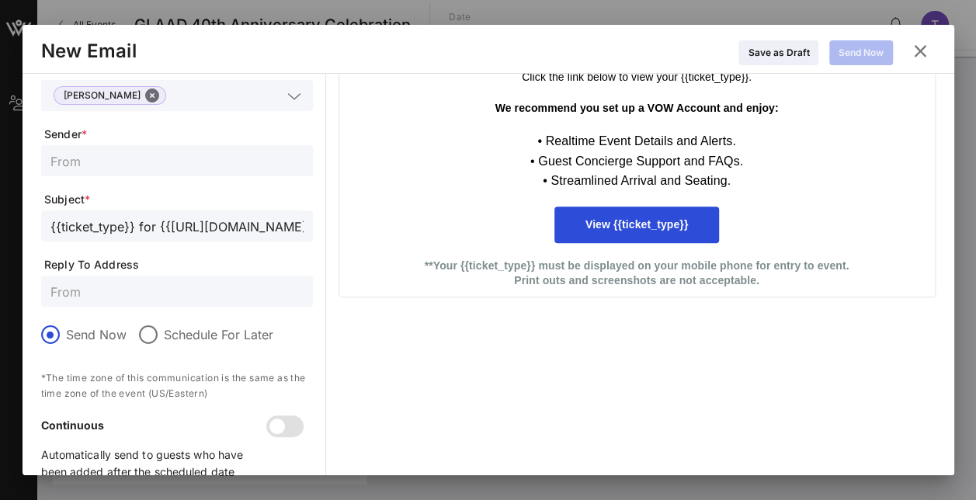
scroll to position [248, 0]
click at [933, 47] on button at bounding box center [920, 51] width 30 height 28
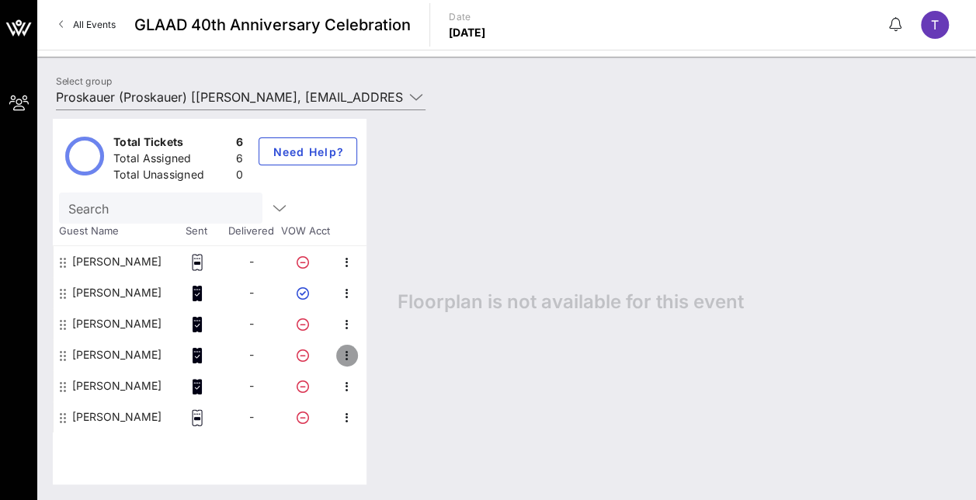
click at [342, 353] on icon "button" at bounding box center [347, 355] width 19 height 19
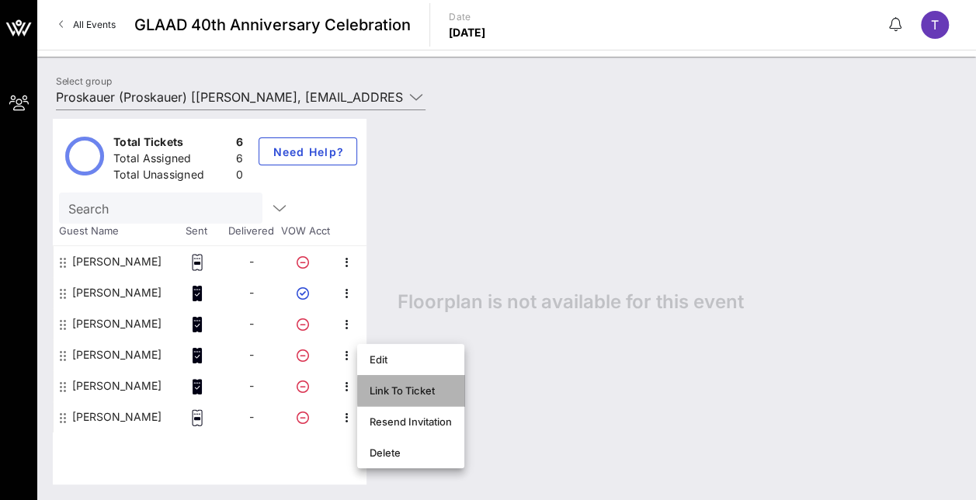
click at [396, 387] on div "Link To Ticket" at bounding box center [411, 390] width 82 height 12
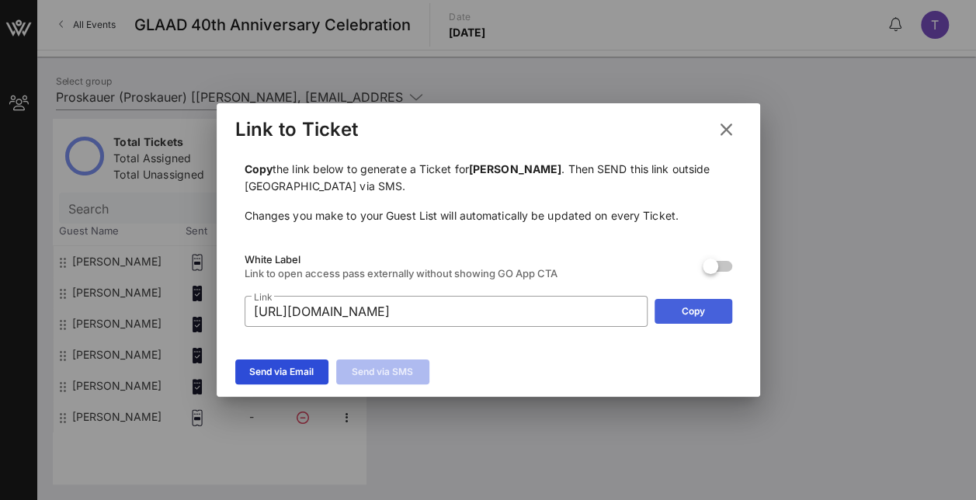
click at [696, 314] on icon at bounding box center [693, 312] width 12 height 10
click at [724, 123] on icon at bounding box center [725, 130] width 23 height 21
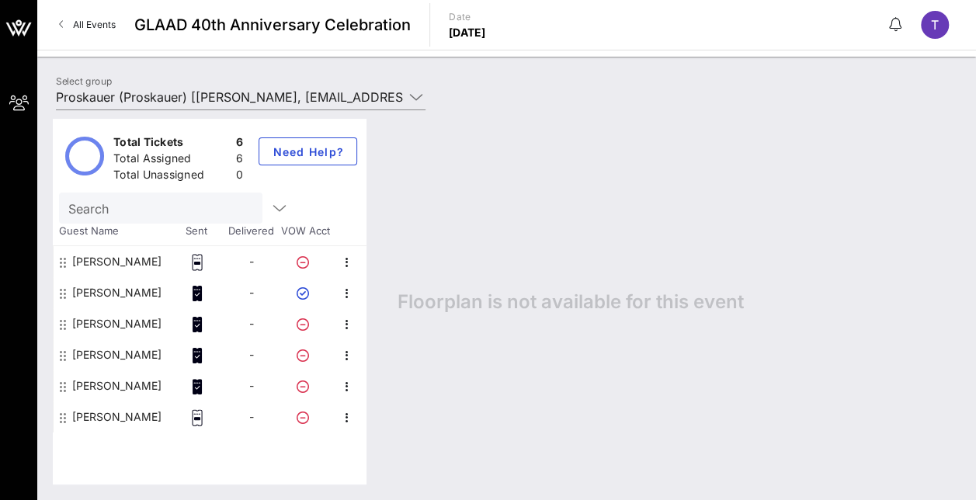
click at [266, 352] on div "-" at bounding box center [251, 354] width 54 height 31
click at [346, 354] on icon "button" at bounding box center [347, 355] width 19 height 19
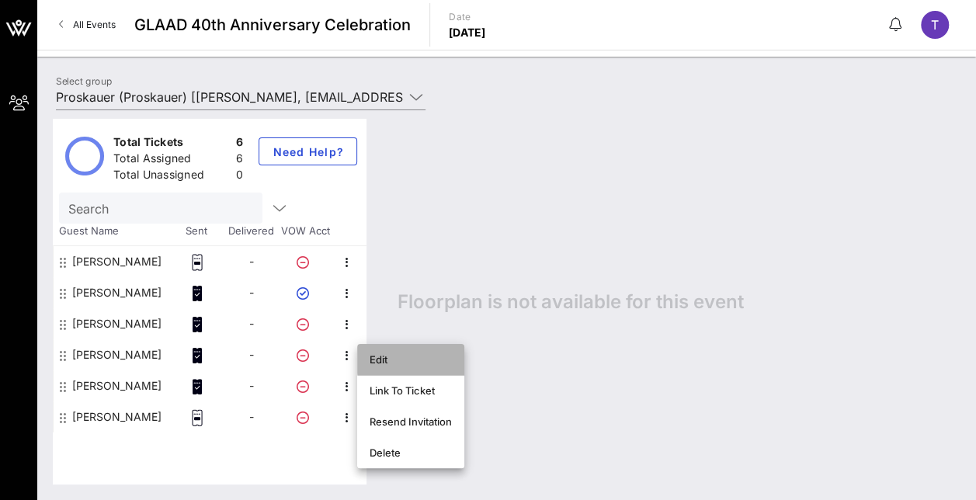
click at [373, 362] on div "Edit" at bounding box center [411, 359] width 82 height 12
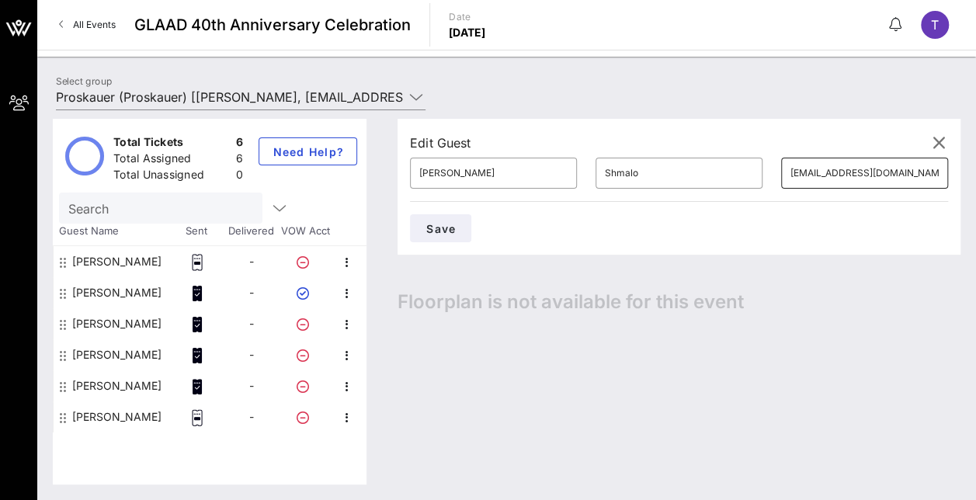
click at [790, 168] on input "[EMAIL_ADDRESS][DOMAIN_NAME]" at bounding box center [864, 173] width 148 height 25
click at [352, 265] on icon "button" at bounding box center [347, 262] width 19 height 19
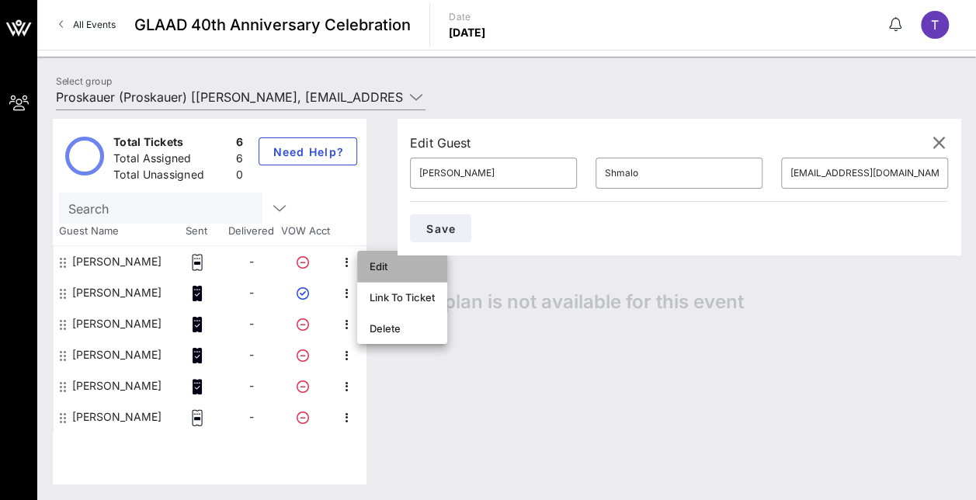
click at [377, 266] on div "Edit" at bounding box center [402, 266] width 65 height 12
type input "[PERSON_NAME]"
type input "Timotic"
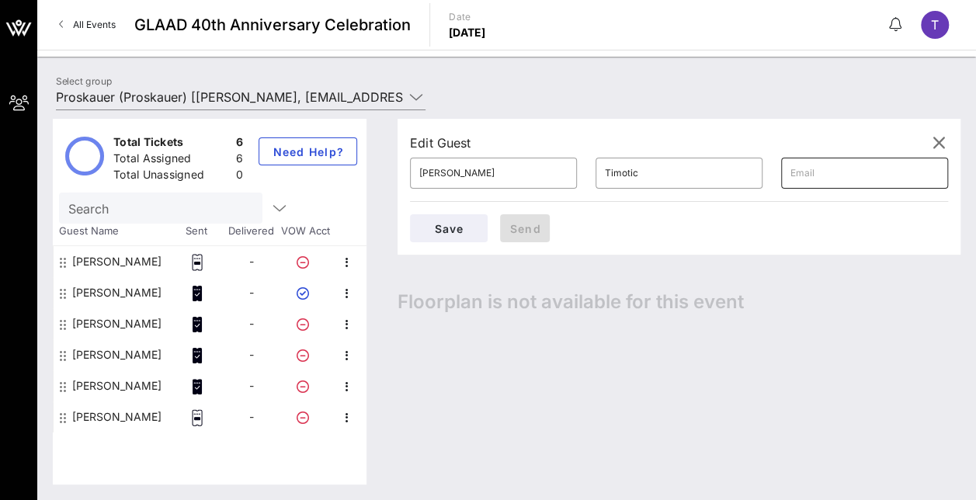
click at [790, 178] on input "text" at bounding box center [864, 173] width 148 height 25
paste input "[EMAIL_ADDRESS][DOMAIN_NAME]"
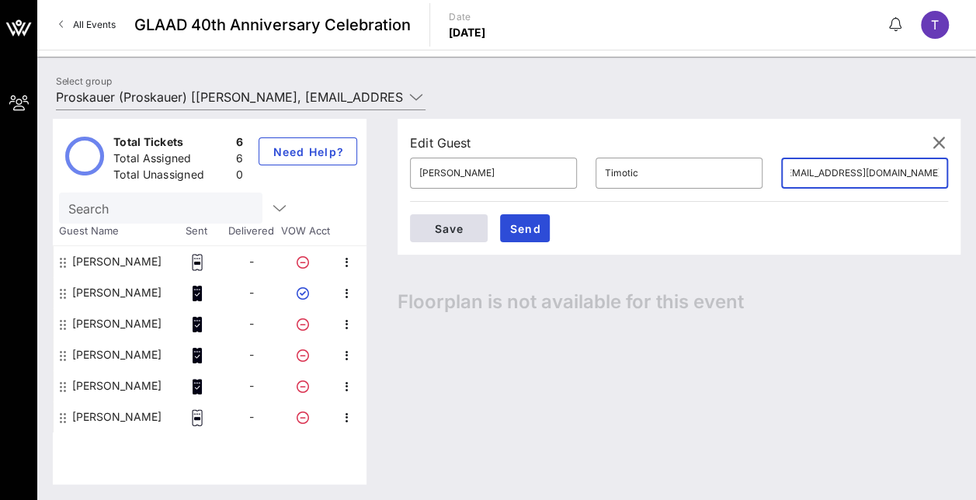
type input "[EMAIL_ADDRESS][DOMAIN_NAME]"
click at [475, 222] on span "Save" at bounding box center [448, 228] width 53 height 13
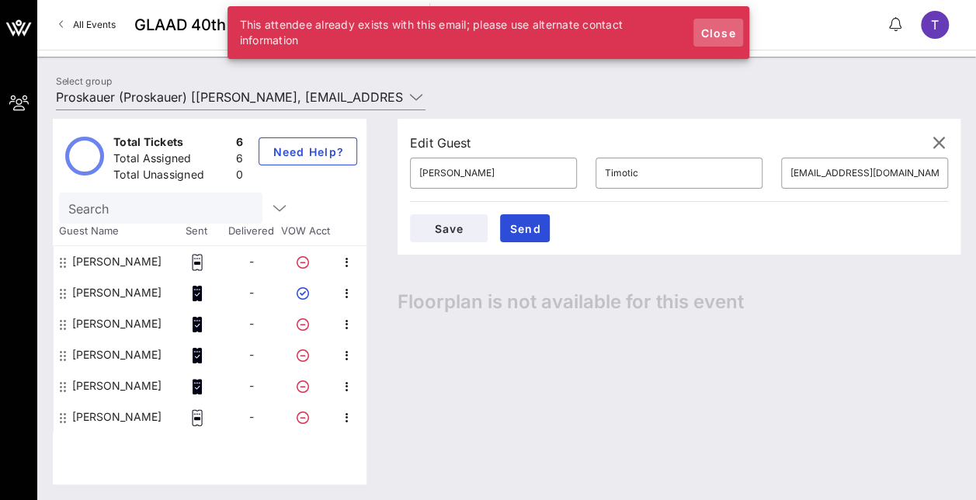
click at [725, 33] on span "Close" at bounding box center [718, 32] width 37 height 13
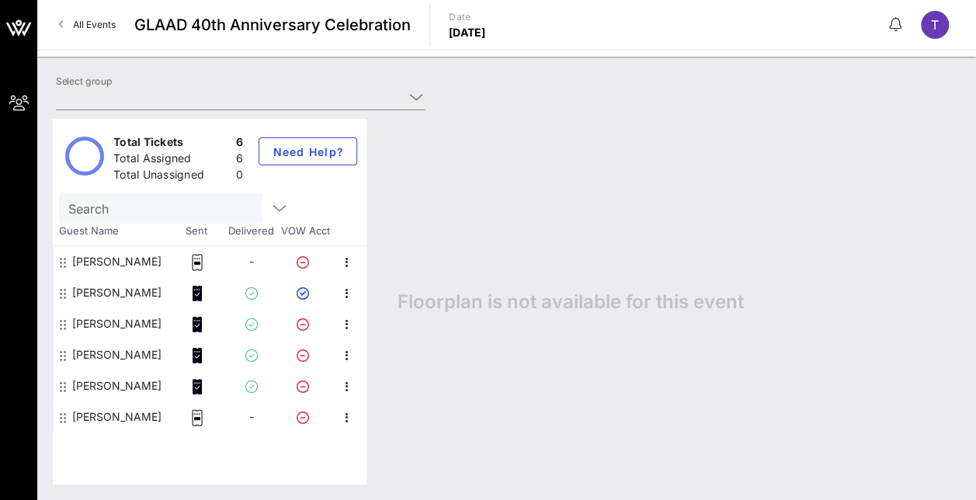
type input "Proskauer (Proskauer) [[PERSON_NAME], [EMAIL_ADDRESS][DOMAIN_NAME]]"
drag, startPoint x: 141, startPoint y: 416, endPoint x: 138, endPoint y: 430, distance: 14.2
click at [138, 430] on div "[PERSON_NAME]" at bounding box center [116, 416] width 89 height 31
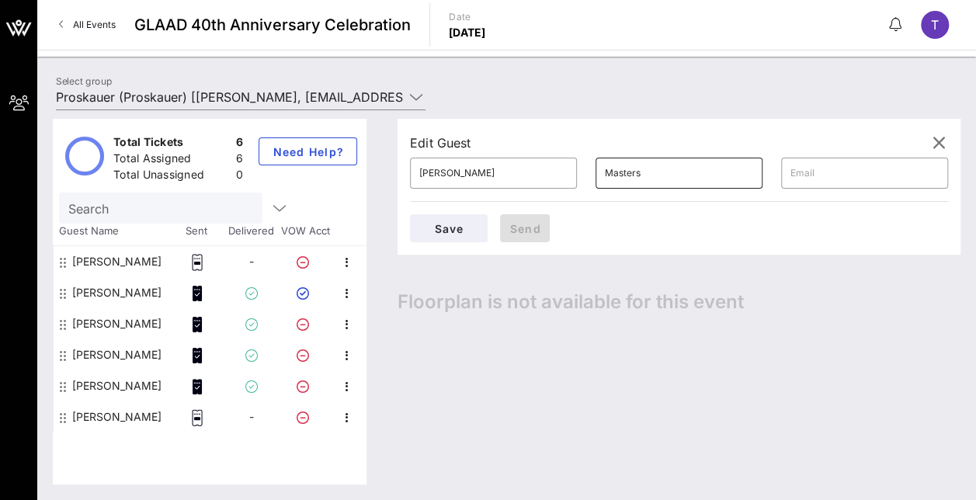
click at [605, 172] on input "Masters" at bounding box center [679, 173] width 148 height 25
click at [122, 410] on div "[PERSON_NAME]" at bounding box center [116, 416] width 89 height 31
click at [345, 324] on icon "button" at bounding box center [347, 324] width 19 height 19
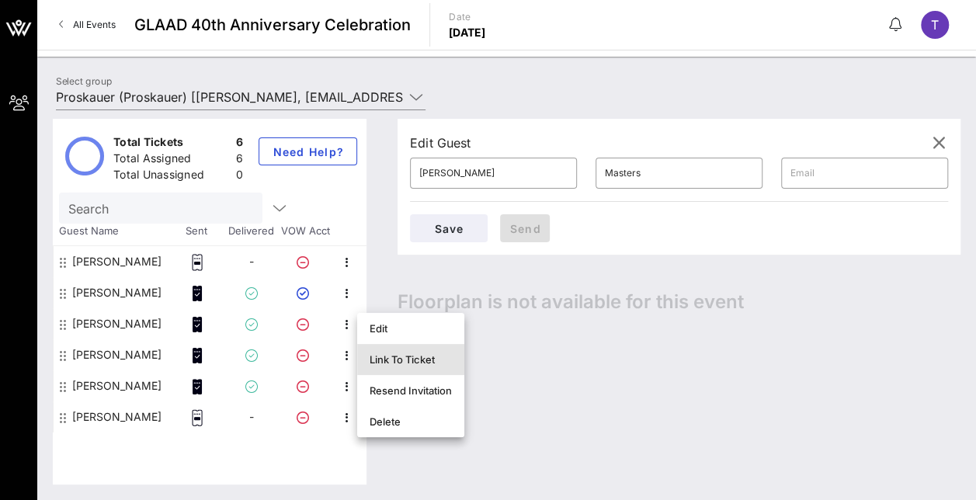
click at [405, 352] on div "Link To Ticket" at bounding box center [411, 359] width 82 height 25
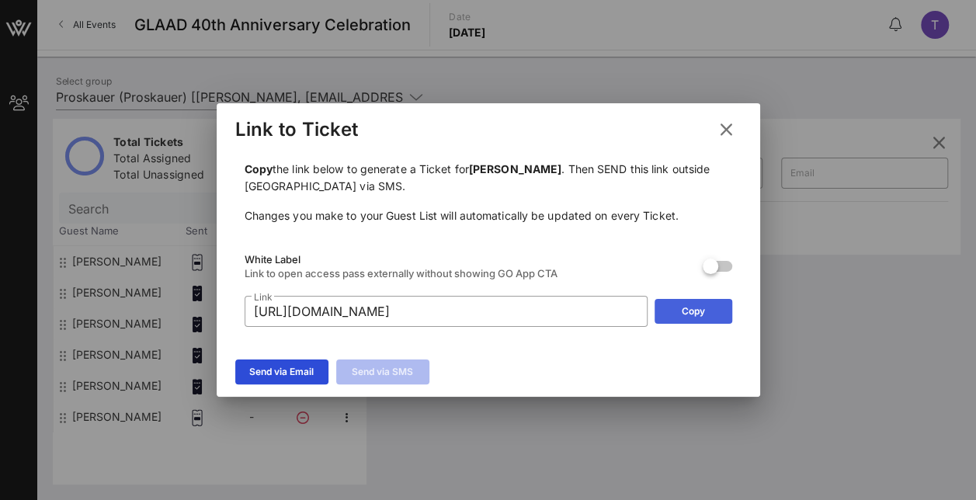
click at [685, 314] on div "Copy" at bounding box center [693, 312] width 23 height 16
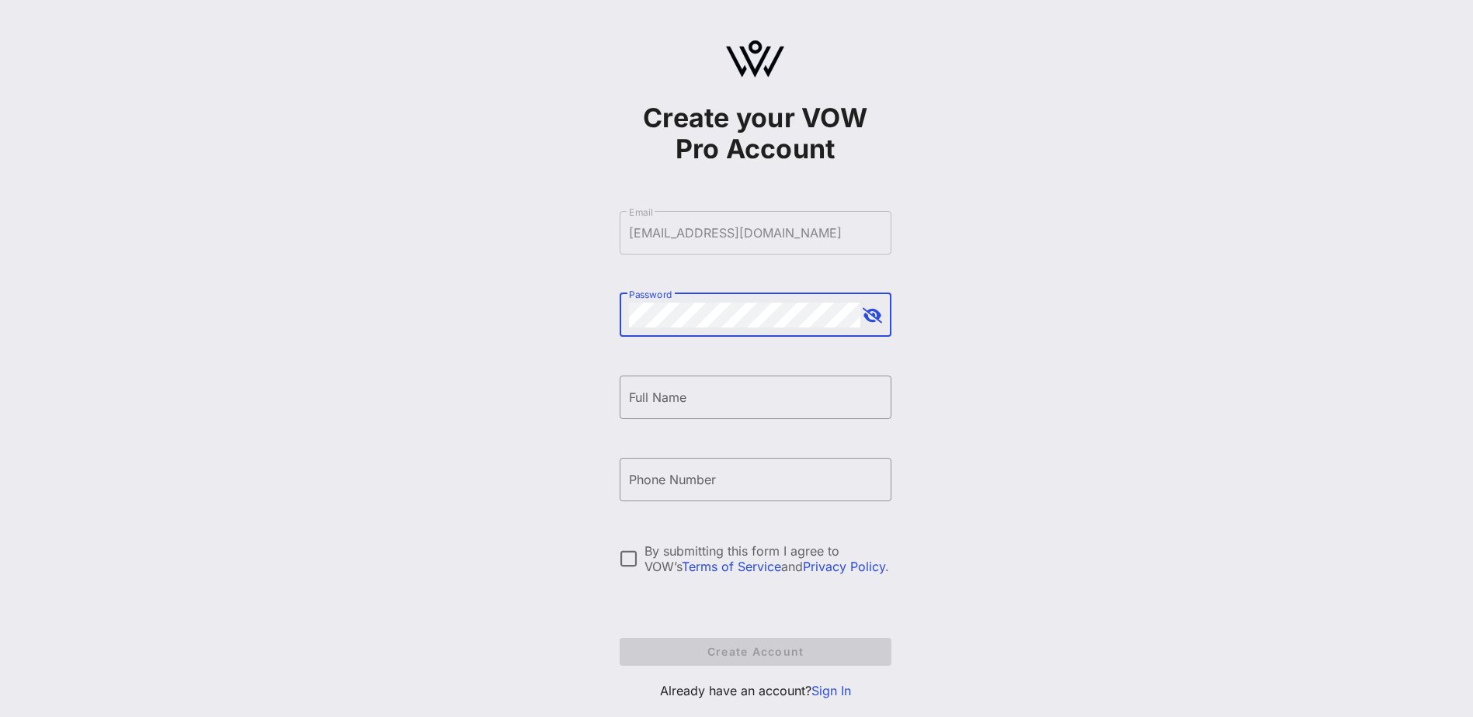
scroll to position [36, 0]
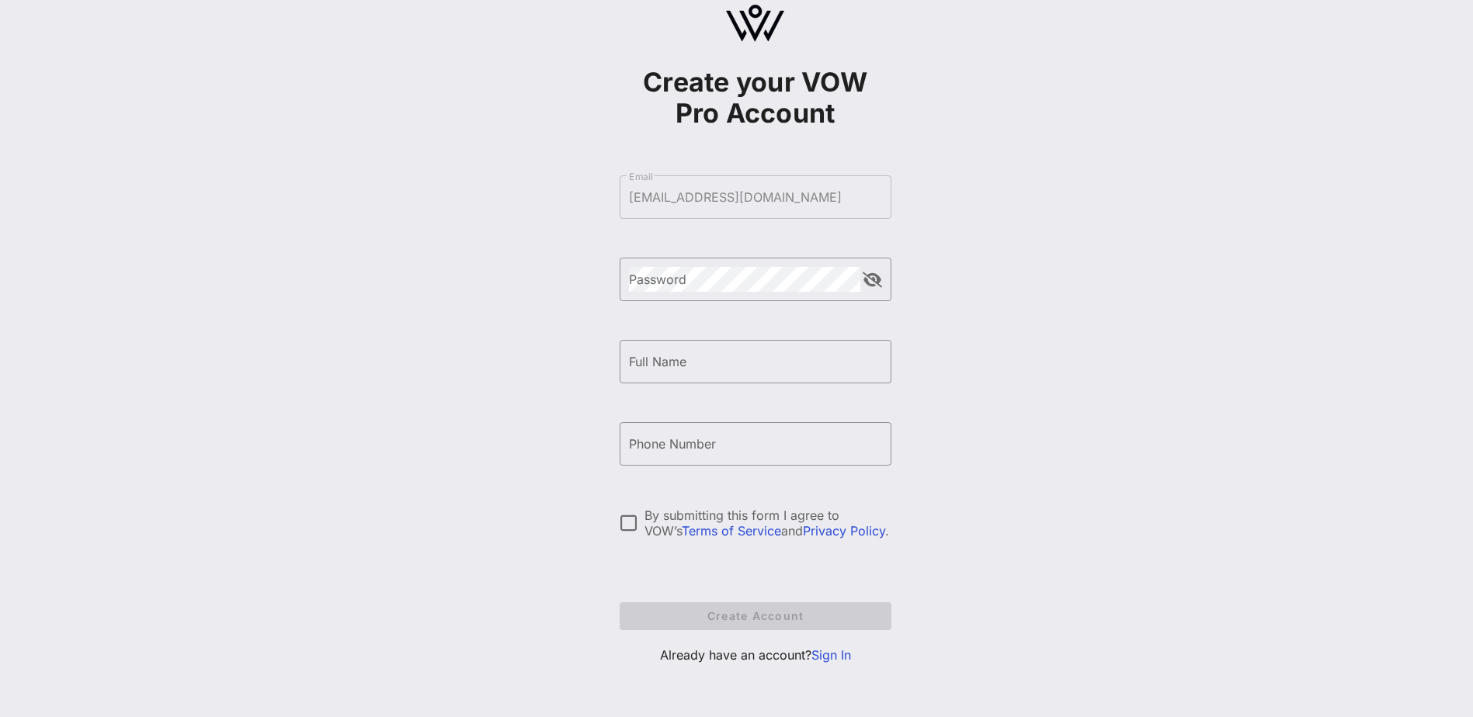
click at [833, 660] on link "Sign In" at bounding box center [831, 656] width 40 height 16
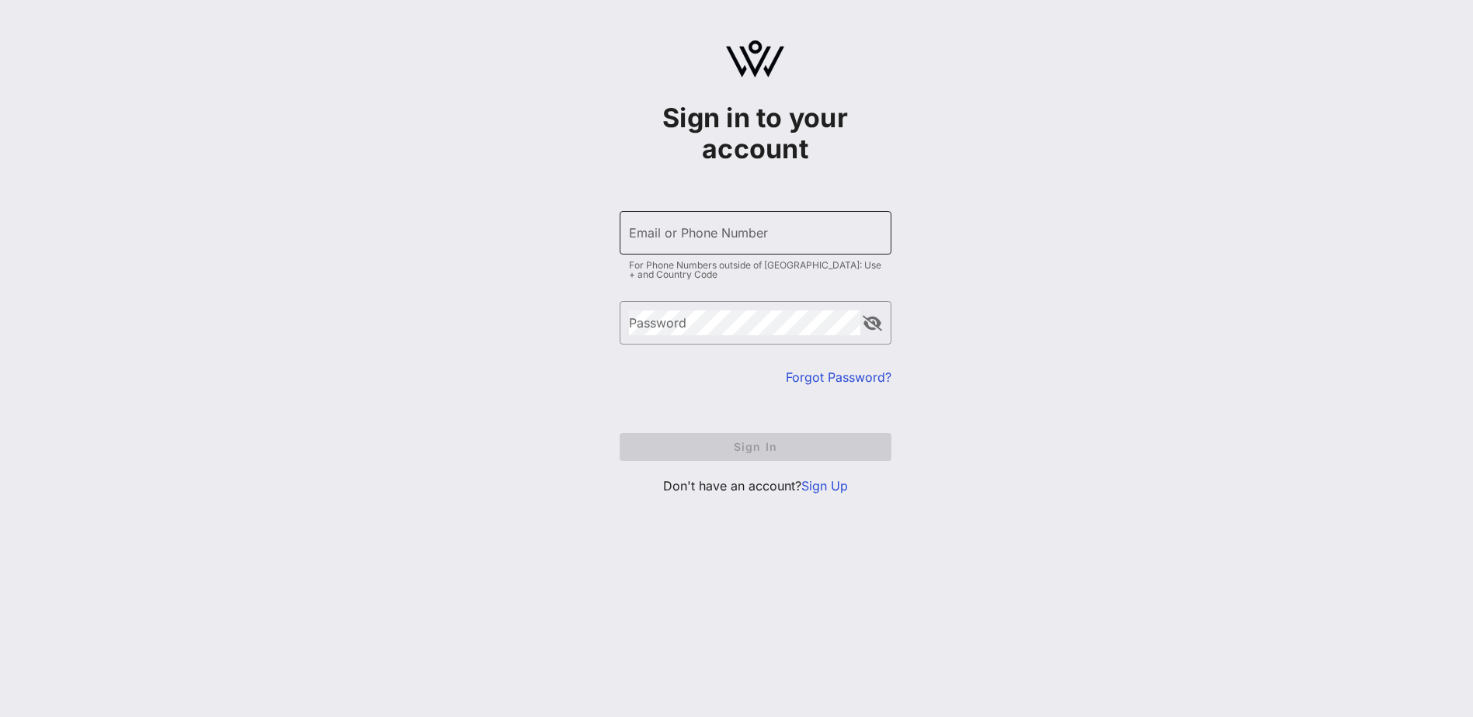
click at [704, 227] on div "Email or Phone Number" at bounding box center [755, 232] width 253 height 43
click at [704, 230] on input "Email or Phone Number" at bounding box center [755, 232] width 253 height 25
type input "[EMAIL_ADDRESS][DOMAIN_NAME]"
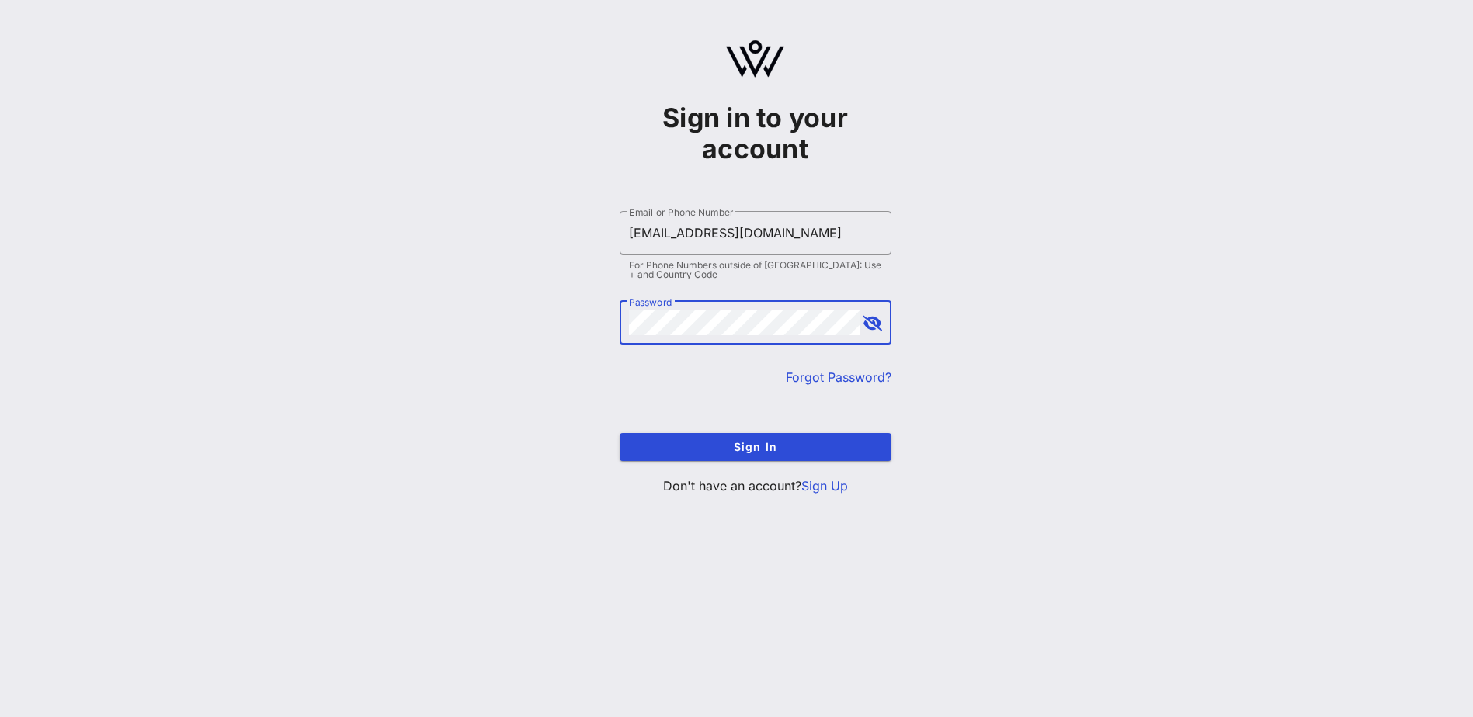
click at [620, 433] on button "Sign In" at bounding box center [756, 447] width 272 height 28
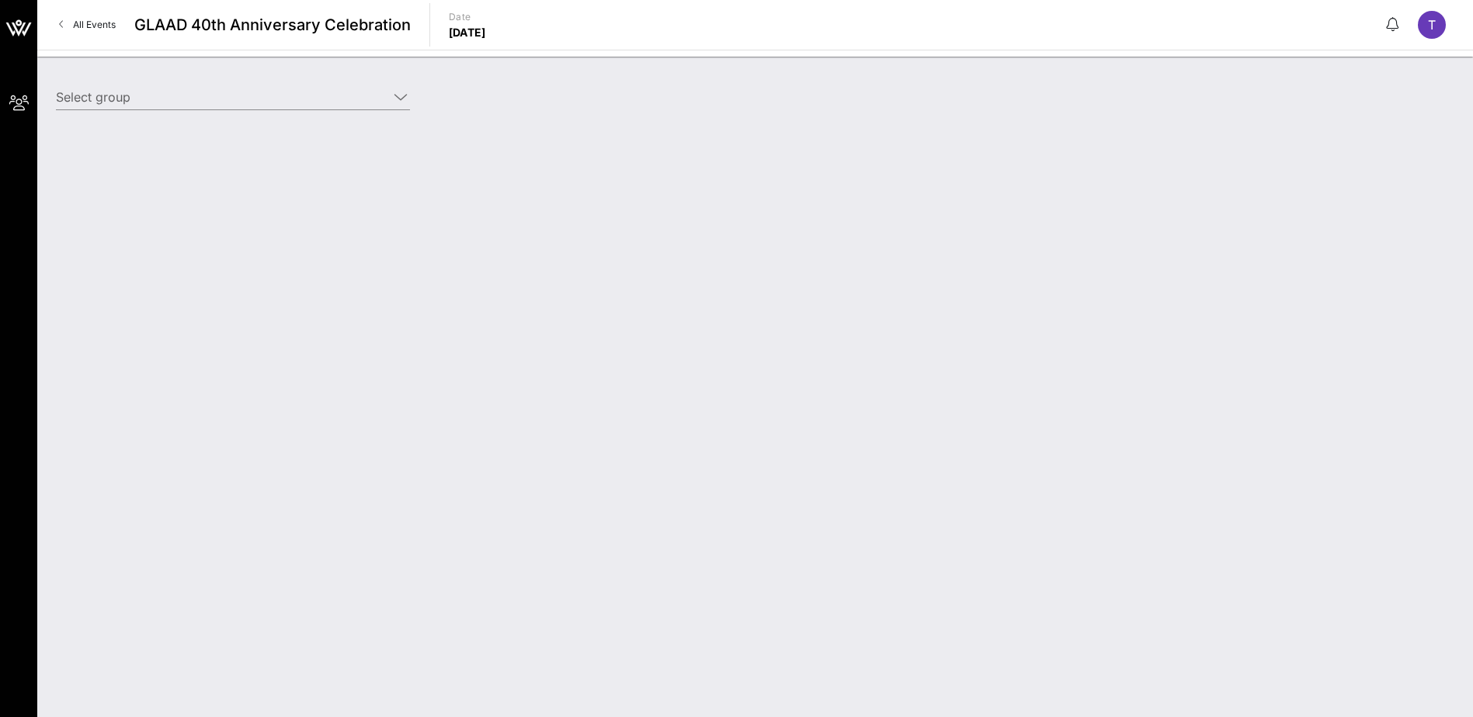
type input "Proskauer (Proskauer) [[PERSON_NAME], [EMAIL_ADDRESS][DOMAIN_NAME]]"
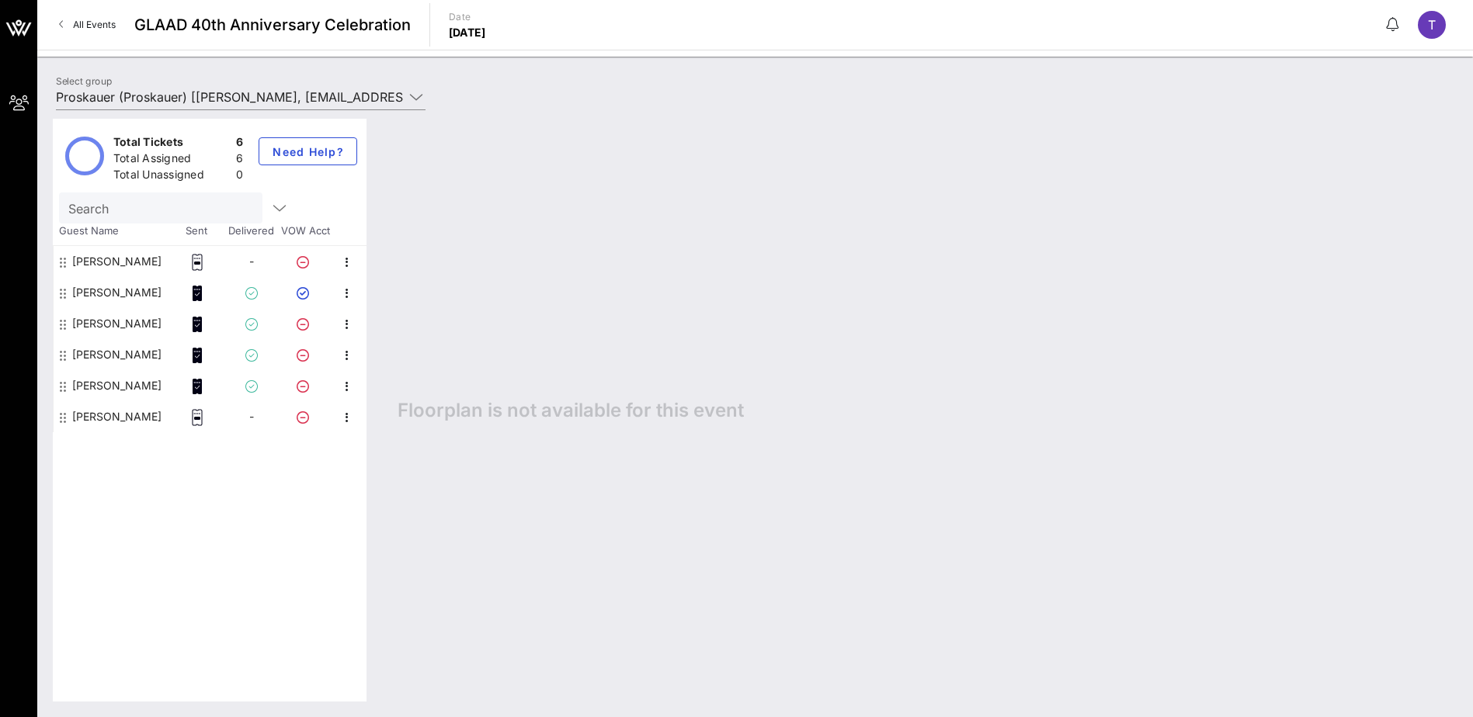
click at [163, 415] on div "[PERSON_NAME]" at bounding box center [112, 416] width 116 height 31
click at [249, 420] on span "-" at bounding box center [251, 416] width 5 height 13
click at [338, 420] on icon "button" at bounding box center [347, 417] width 19 height 19
click at [376, 426] on div "Edit" at bounding box center [402, 422] width 65 height 12
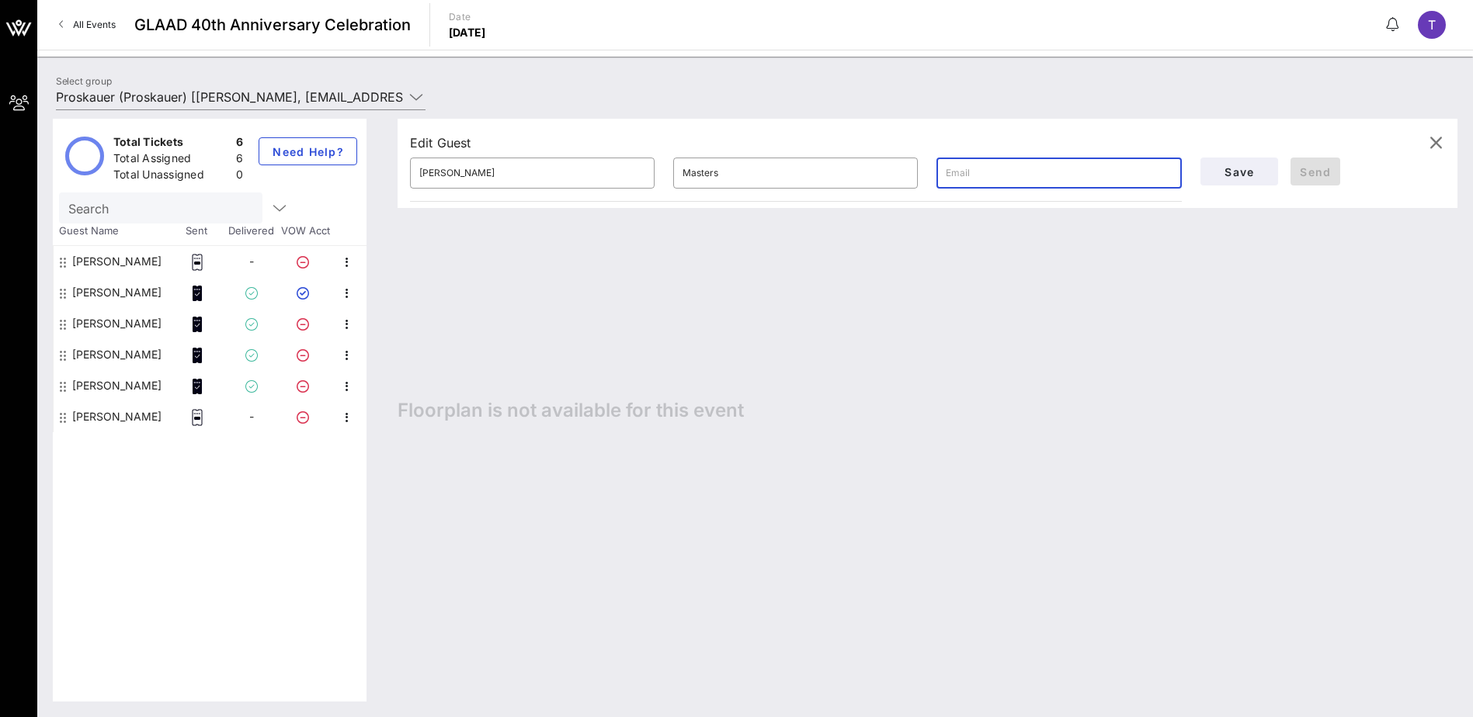
paste input "mailto:thrms68@gmail.com"
drag, startPoint x: 976, startPoint y: 168, endPoint x: 913, endPoint y: 158, distance: 63.8
click at [913, 158] on div "​ Thomas ​ Masters ​ mailto:thrms68@gmail.com" at bounding box center [796, 173] width 790 height 50
type input "thrms68@gmail.com"
click at [1303, 175] on span "Send" at bounding box center [1315, 171] width 37 height 13
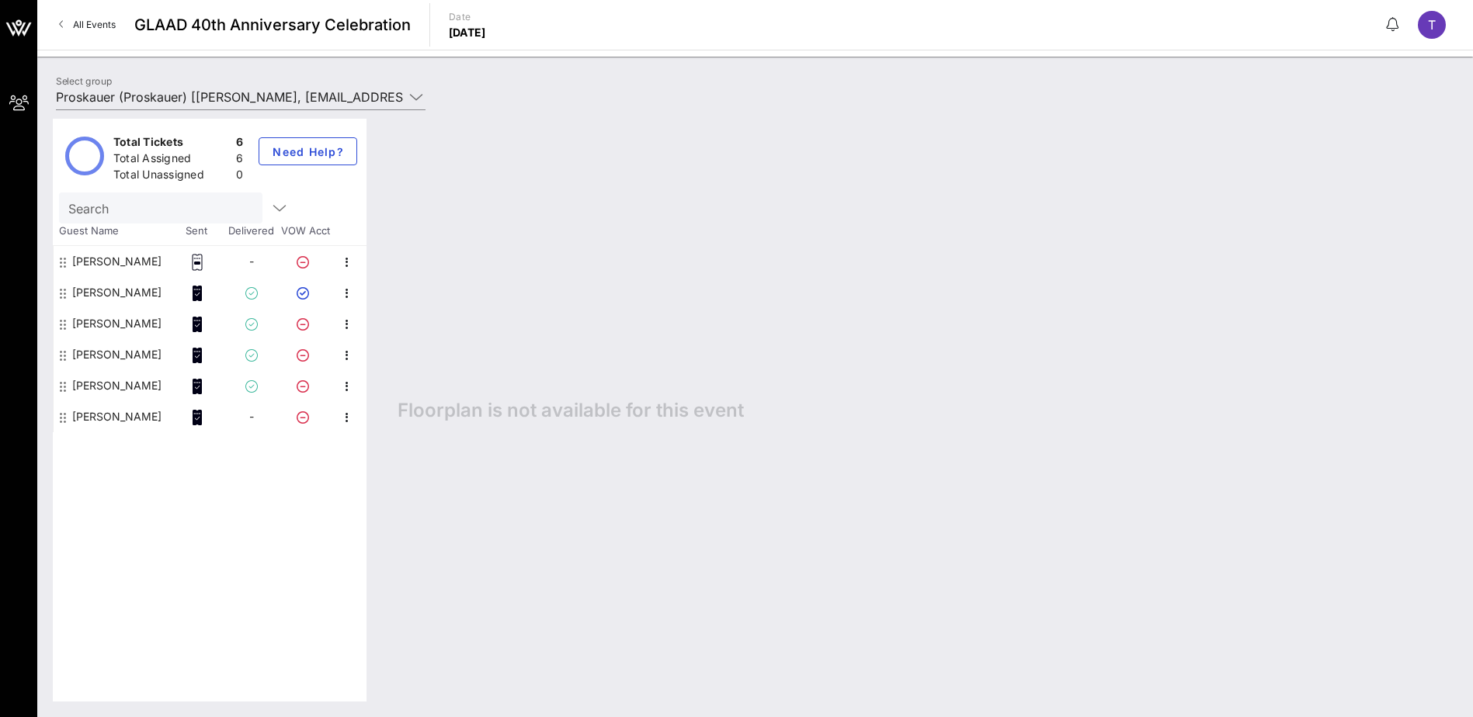
click at [965, 353] on div "Floorplan is not available for this event" at bounding box center [919, 410] width 1075 height 583
